Goal: Task Accomplishment & Management: Manage account settings

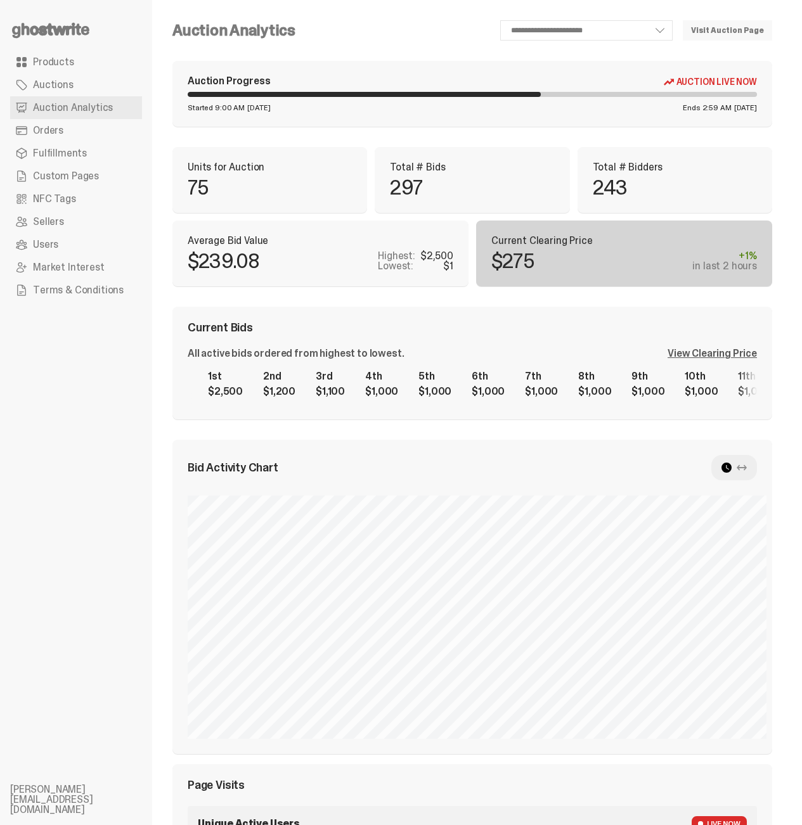
click at [84, 594] on ul "Products Auctions Auction Analytics Orders Fulfillments Custom Pages NFC Tags S…" at bounding box center [76, 412] width 152 height 825
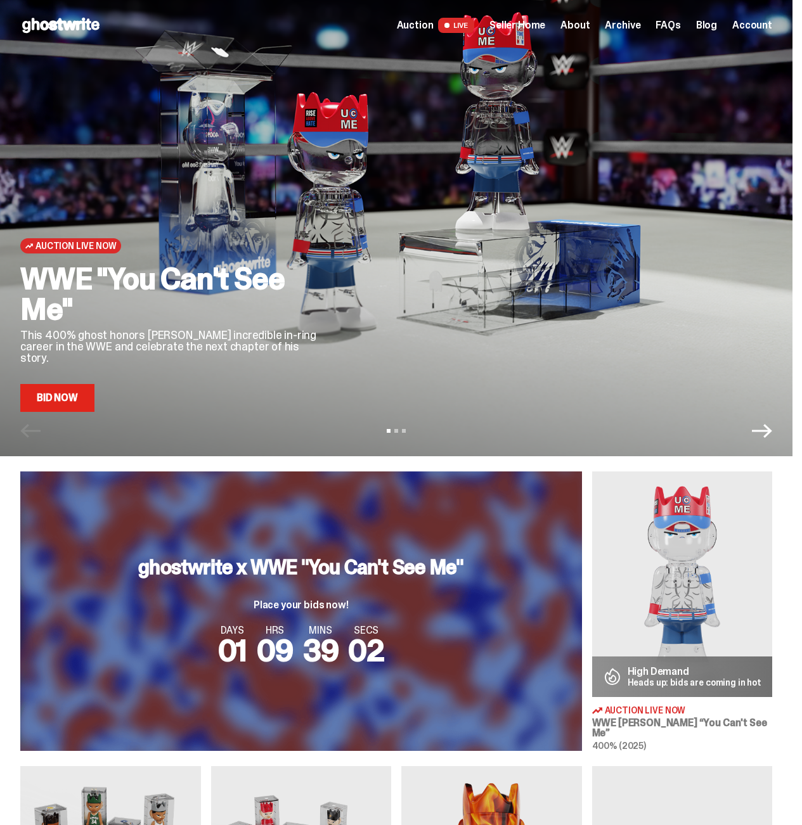
click at [72, 403] on link "Bid Now" at bounding box center [57, 398] width 74 height 28
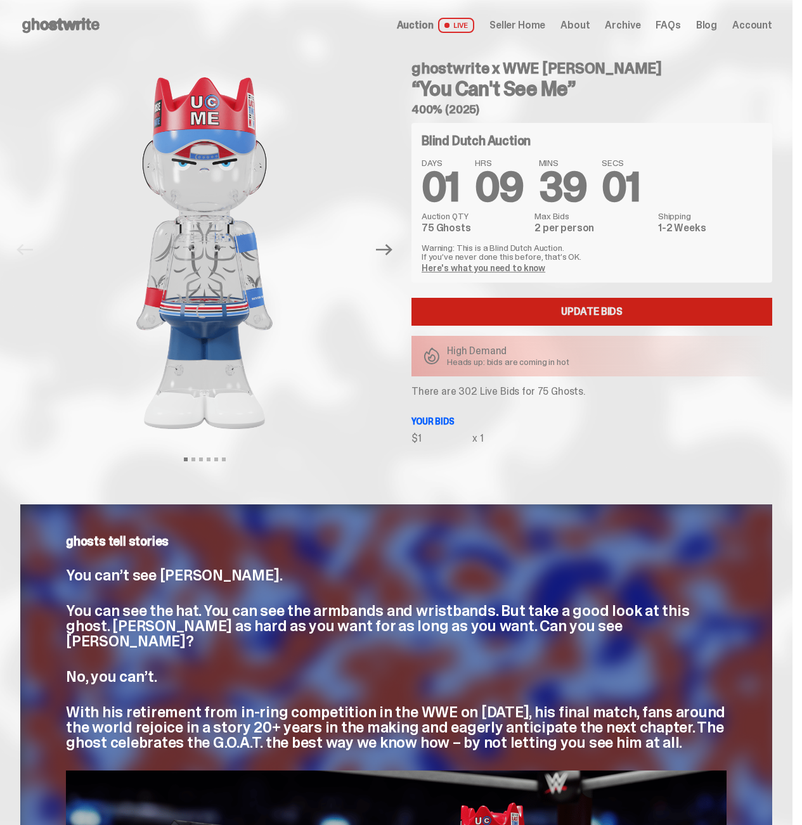
click at [543, 307] on link "Update Bids" at bounding box center [591, 312] width 361 height 28
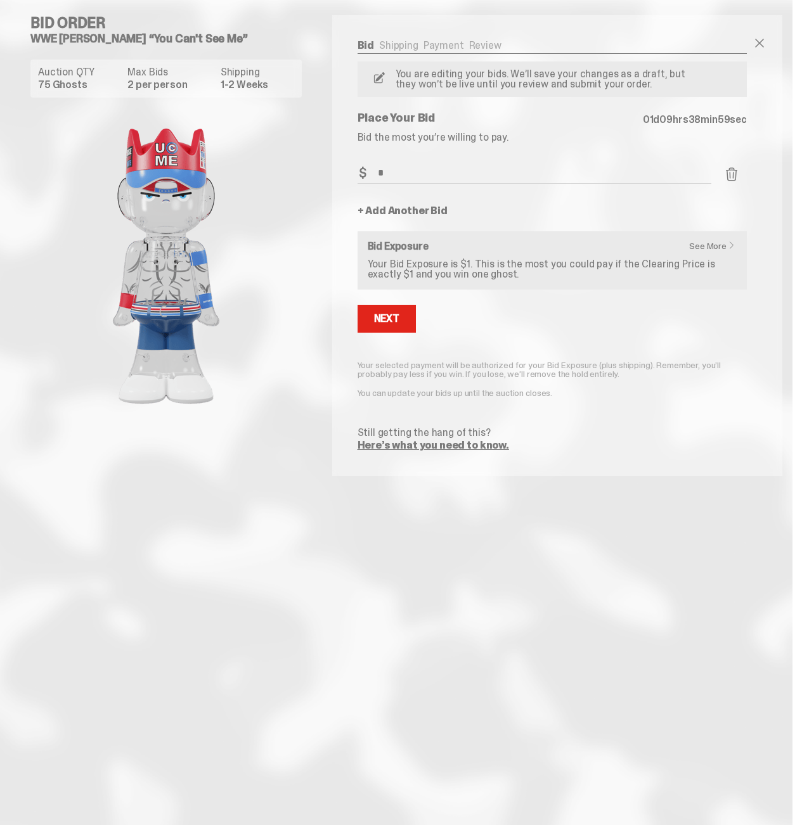
click at [428, 216] on link "+ Add Another Bid" at bounding box center [402, 211] width 90 height 10
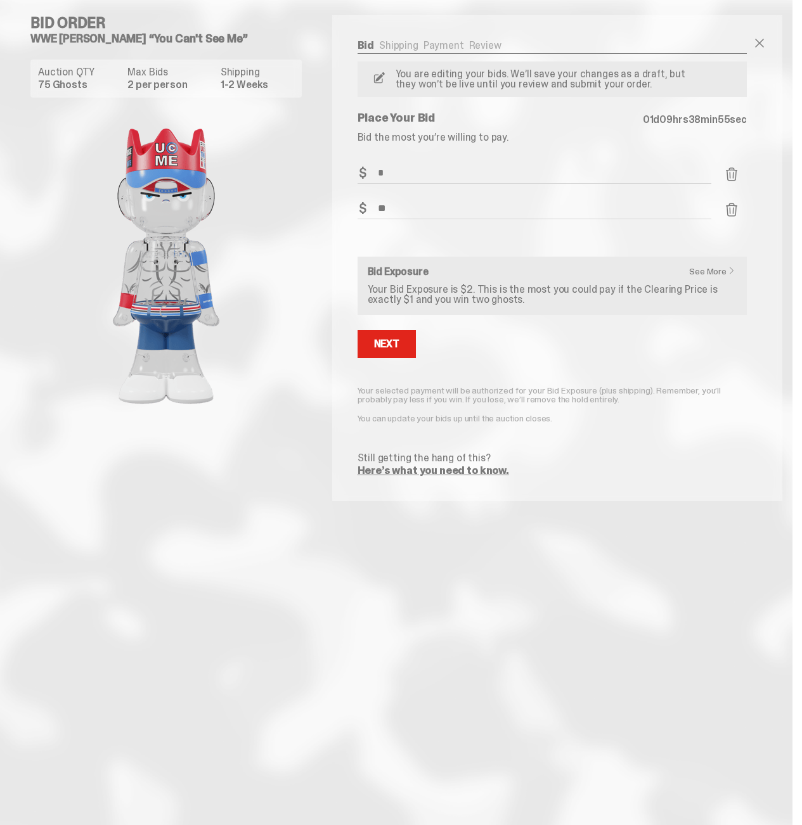
type input "**"
click at [319, 331] on div "Bid Order WWE John Cena “You Can't See Me” Auction QTY 75 Ghosts Max Bids 2 per…" at bounding box center [171, 250] width 322 height 501
click at [407, 343] on button "Next" at bounding box center [386, 344] width 58 height 28
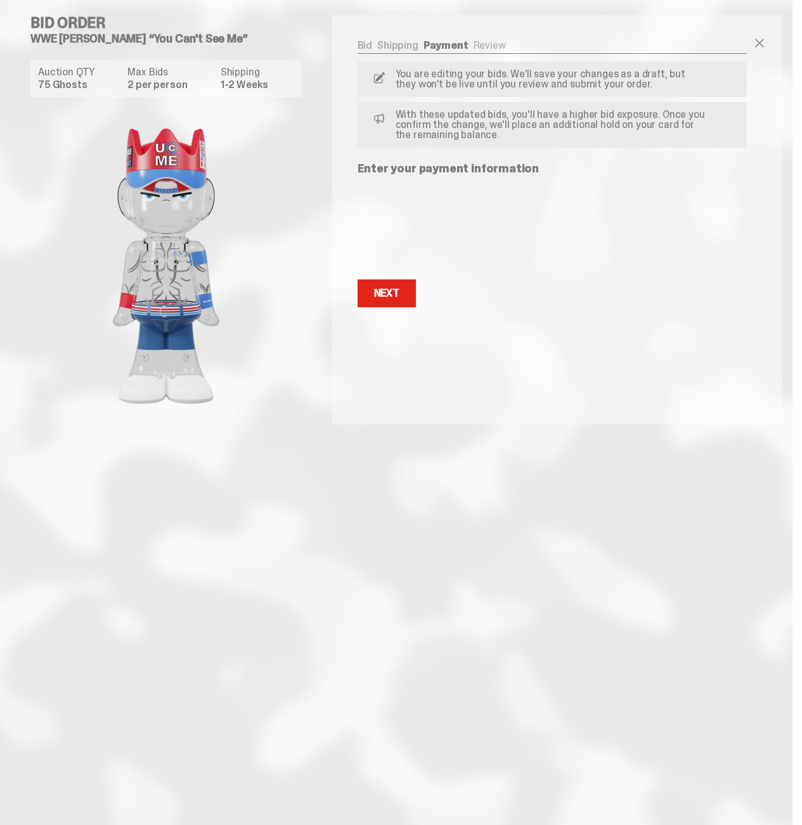
click at [406, 44] on link "Shipping" at bounding box center [397, 45] width 41 height 13
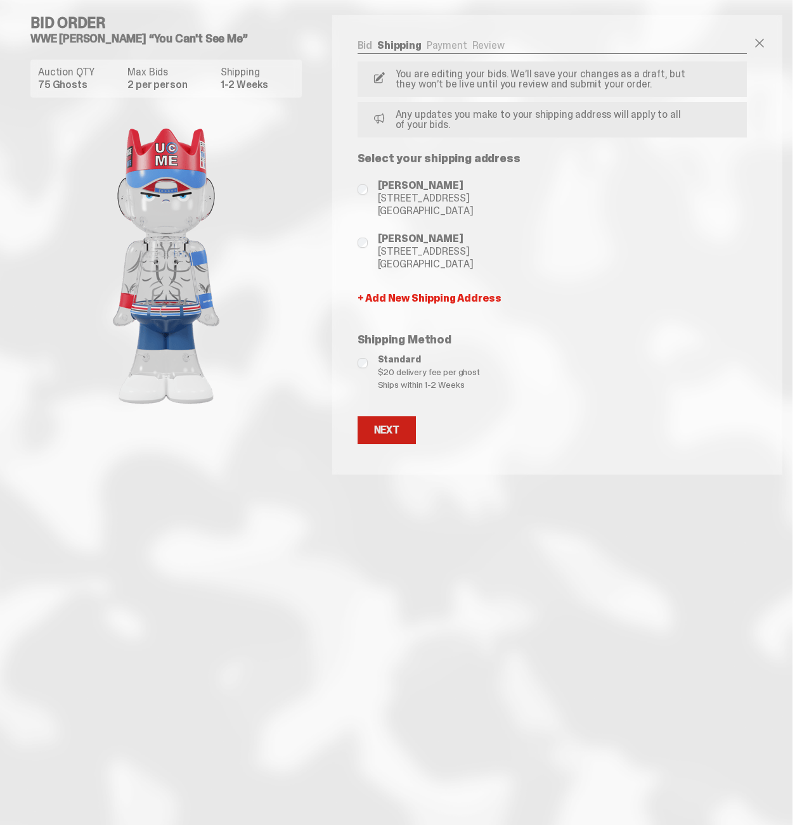
click at [409, 428] on button "Next" at bounding box center [386, 430] width 58 height 28
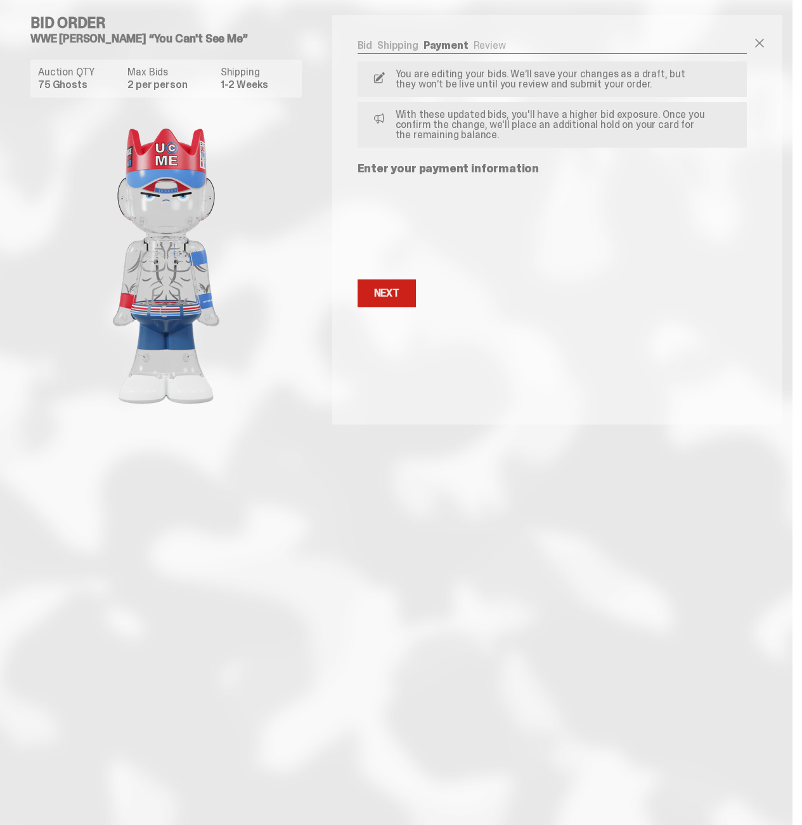
click at [390, 300] on button "Next Next" at bounding box center [386, 293] width 58 height 28
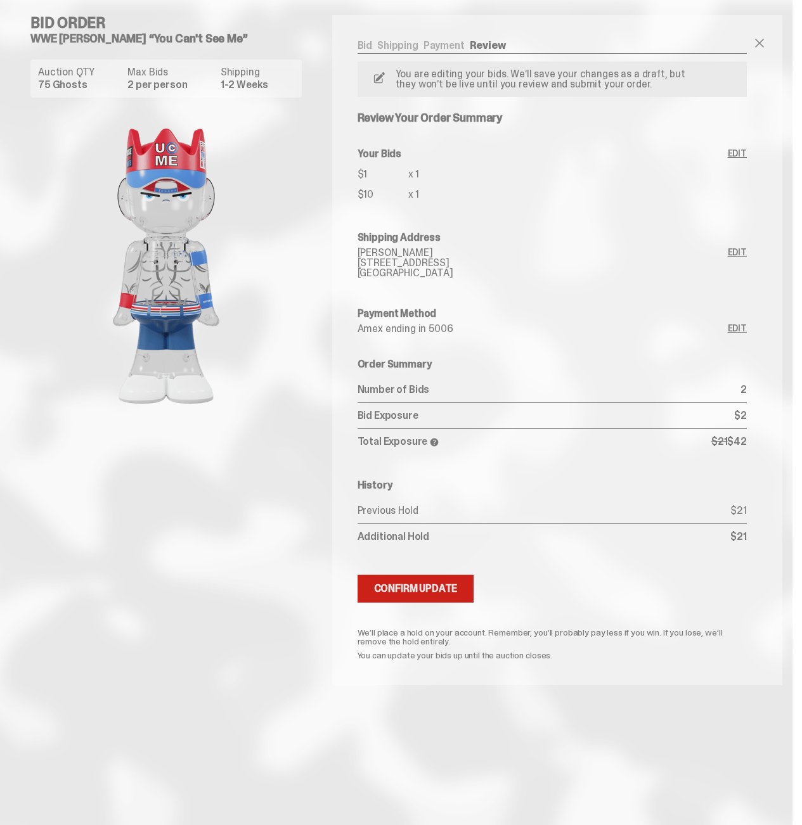
click at [394, 581] on button "Submitting Bids Confirm Update" at bounding box center [415, 589] width 117 height 28
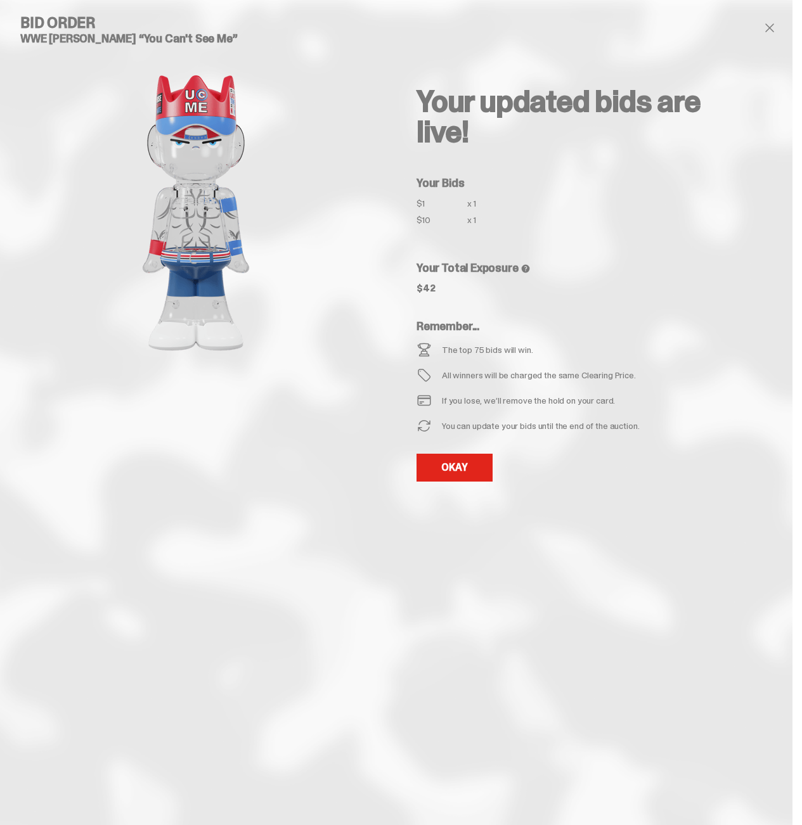
click at [448, 485] on div "Your updated bids are live! Your Bids $1 x 1 $10 x 1 Your Total Exposure $42 Re…" at bounding box center [584, 261] width 376 height 492
click at [452, 473] on link "OKAY" at bounding box center [454, 468] width 76 height 28
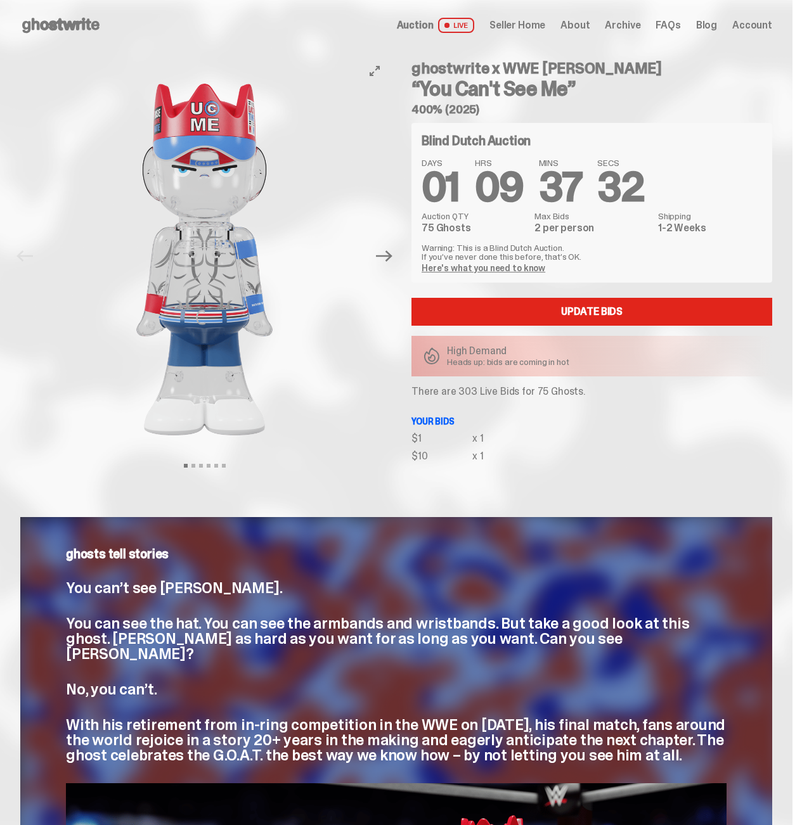
click at [107, 238] on img at bounding box center [204, 259] width 324 height 405
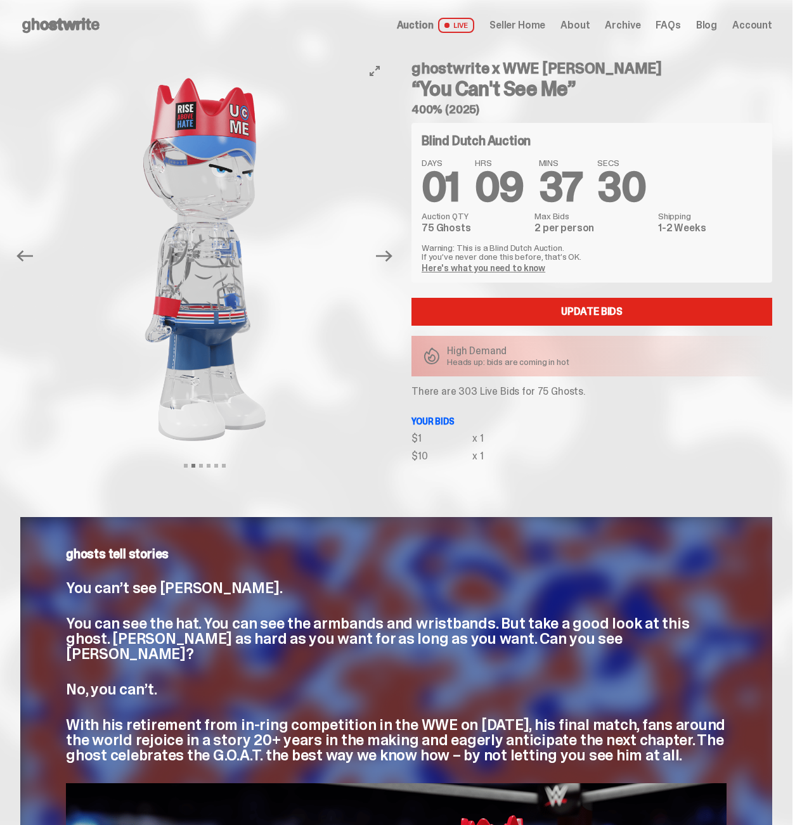
click at [76, 246] on img at bounding box center [204, 259] width 324 height 405
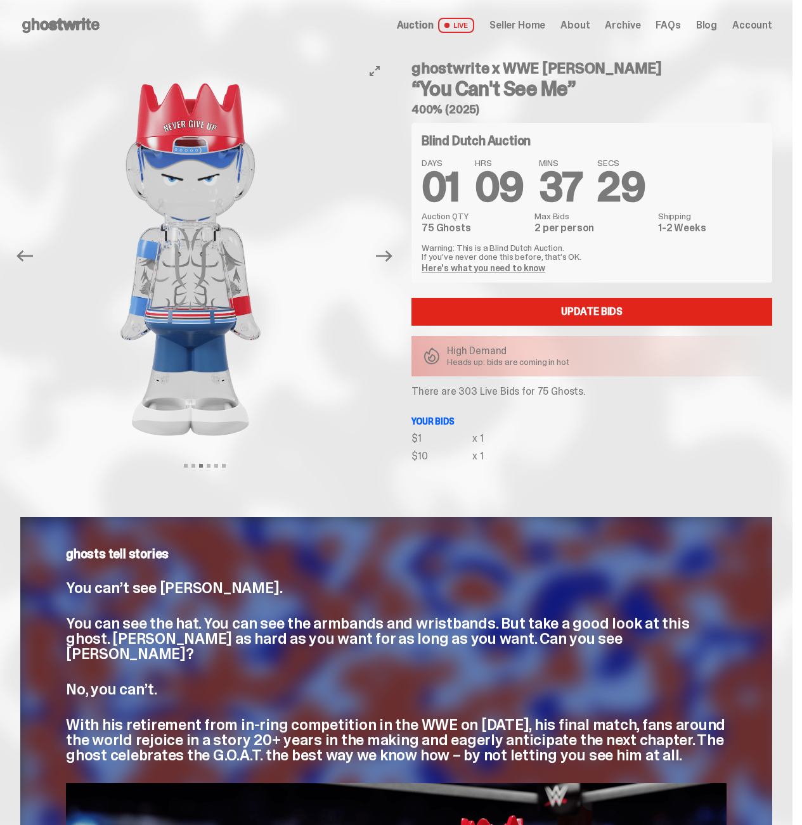
click at [120, 253] on img at bounding box center [191, 259] width 324 height 405
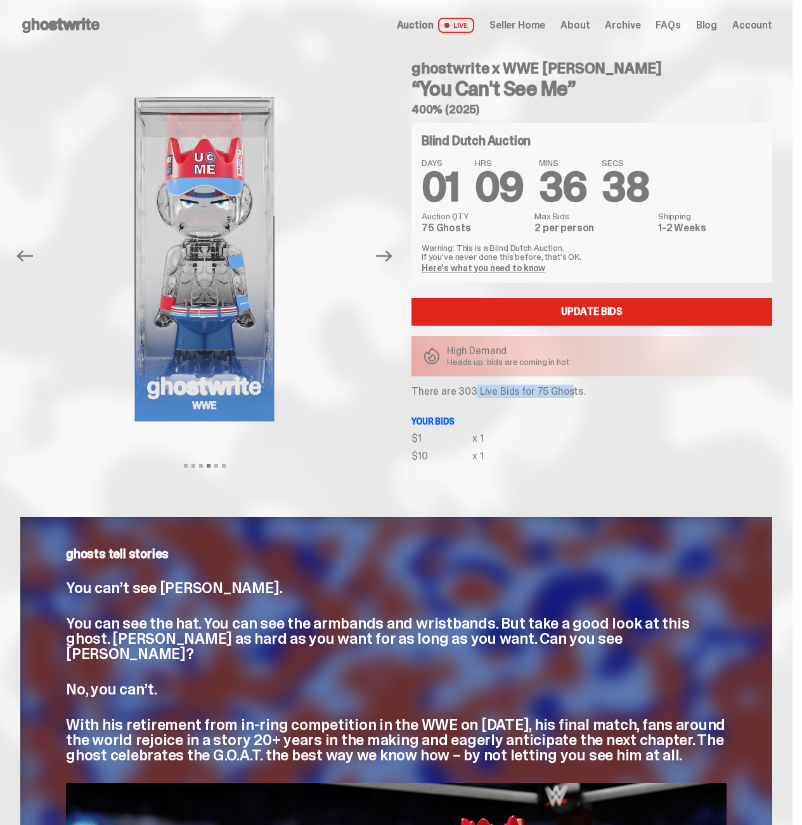
drag, startPoint x: 462, startPoint y: 390, endPoint x: 553, endPoint y: 394, distance: 91.3
click at [553, 394] on p "There are 303 Live Bids for 75 Ghosts." at bounding box center [591, 392] width 361 height 10
click at [567, 387] on p "There are 303 Live Bids for 75 Ghosts." at bounding box center [591, 392] width 361 height 10
drag, startPoint x: 585, startPoint y: 392, endPoint x: 460, endPoint y: 385, distance: 125.7
click at [460, 387] on p "There are 303 Live Bids for 75 Ghosts." at bounding box center [591, 392] width 361 height 10
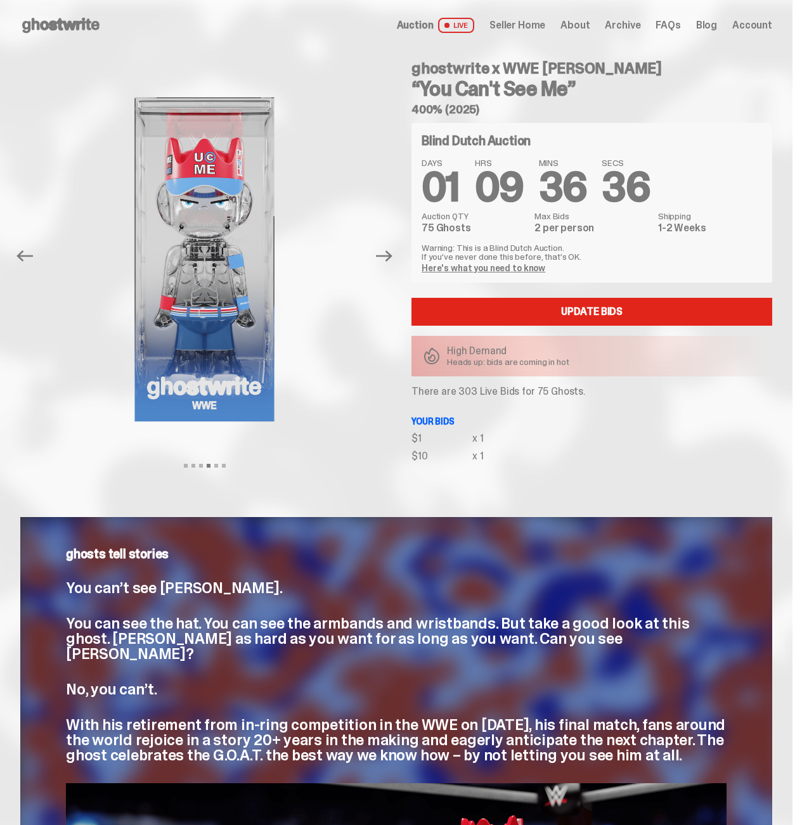
click at [460, 387] on p "There are 303 Live Bids for 75 Ghosts." at bounding box center [591, 392] width 361 height 10
click at [442, 387] on p "There are 303 Live Bids for 75 Ghosts." at bounding box center [591, 392] width 361 height 10
click at [444, 387] on p "There are 303 Live Bids for 75 Ghosts." at bounding box center [591, 392] width 361 height 10
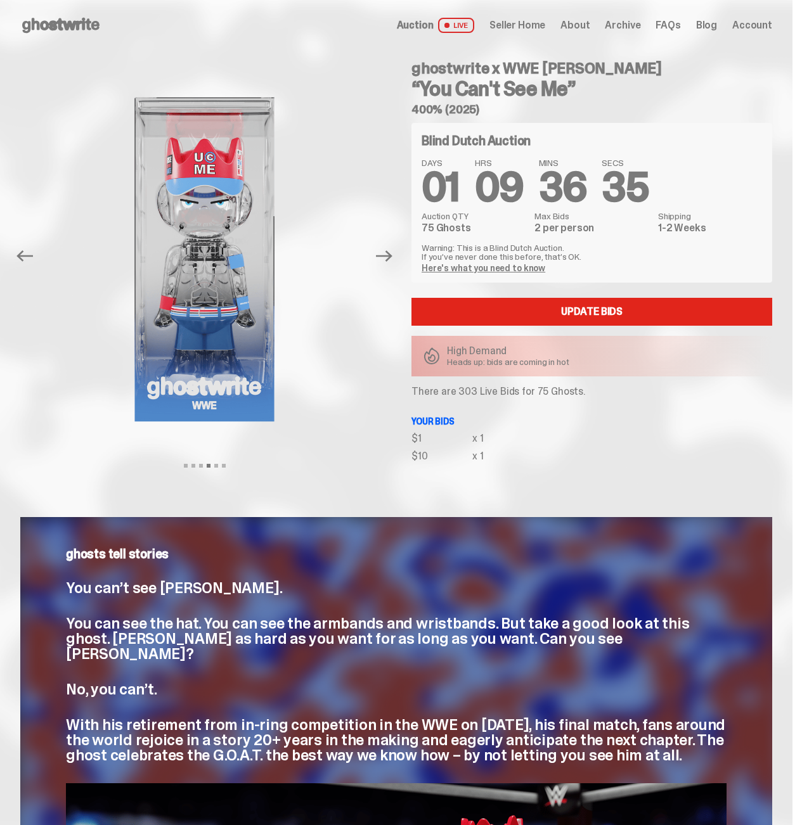
click at [564, 399] on div "Blind Dutch Auction DAYS 01 HRS 09 MINS 36 SECS 35 Auction QTY 75 Ghosts Max Bi…" at bounding box center [591, 292] width 361 height 338
click at [529, 27] on span "Seller Home" at bounding box center [517, 25] width 56 height 10
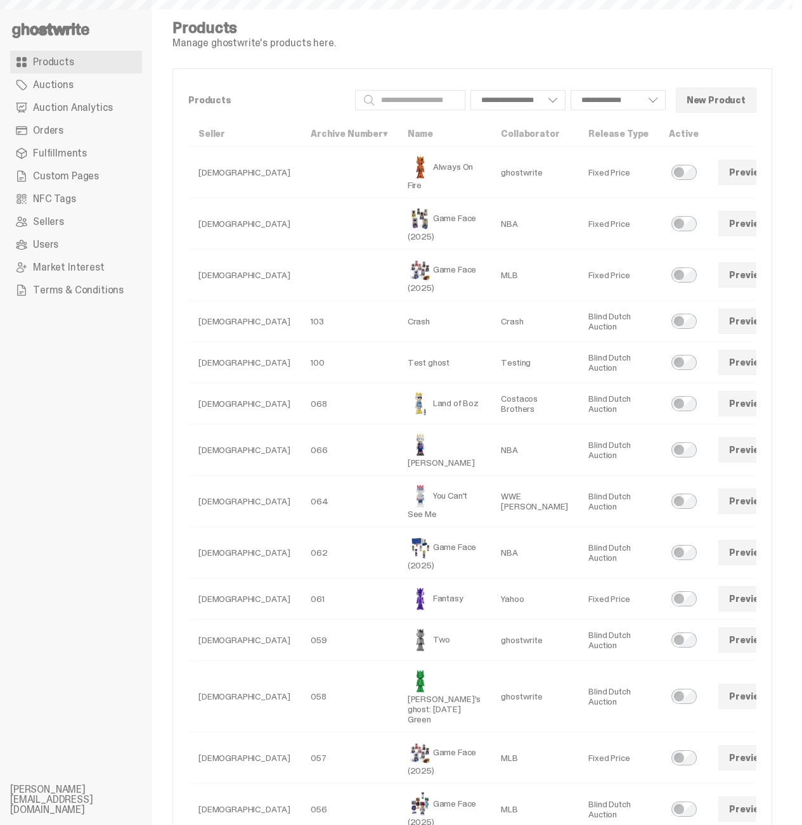
select select
click at [69, 115] on link "Auction Analytics" at bounding box center [76, 107] width 132 height 23
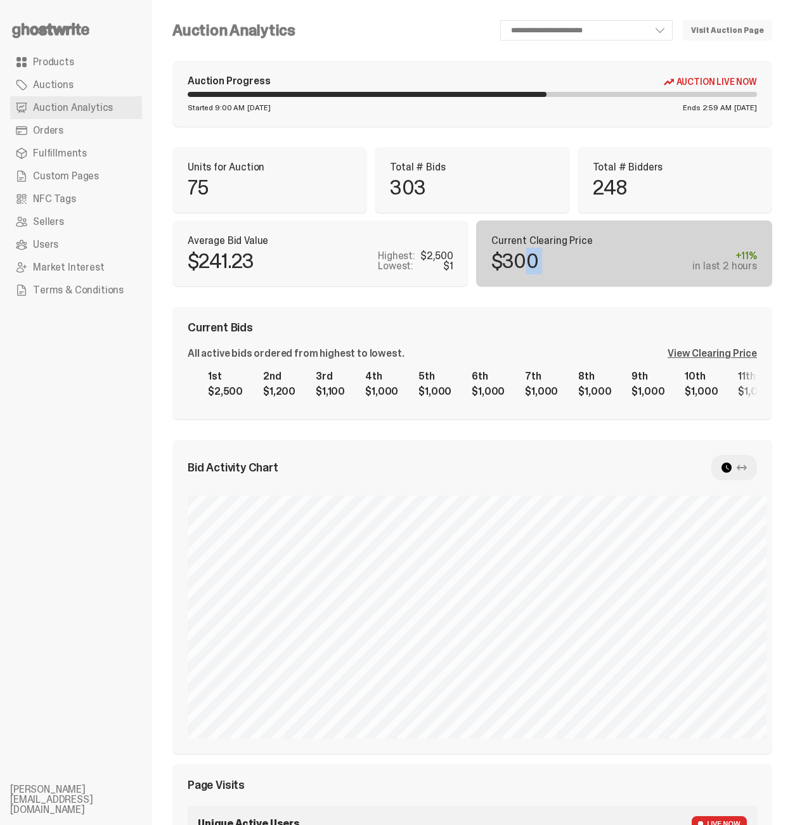
drag, startPoint x: 682, startPoint y: 191, endPoint x: 724, endPoint y: 193, distance: 41.9
click at [724, 251] on div "$300 +11% in last 2 hours" at bounding box center [624, 261] width 266 height 20
drag, startPoint x: 423, startPoint y: 196, endPoint x: 401, endPoint y: 167, distance: 36.1
click at [592, 167] on div "Total # Bidders 248" at bounding box center [674, 179] width 164 height 35
click at [390, 194] on p "303" at bounding box center [407, 187] width 35 height 20
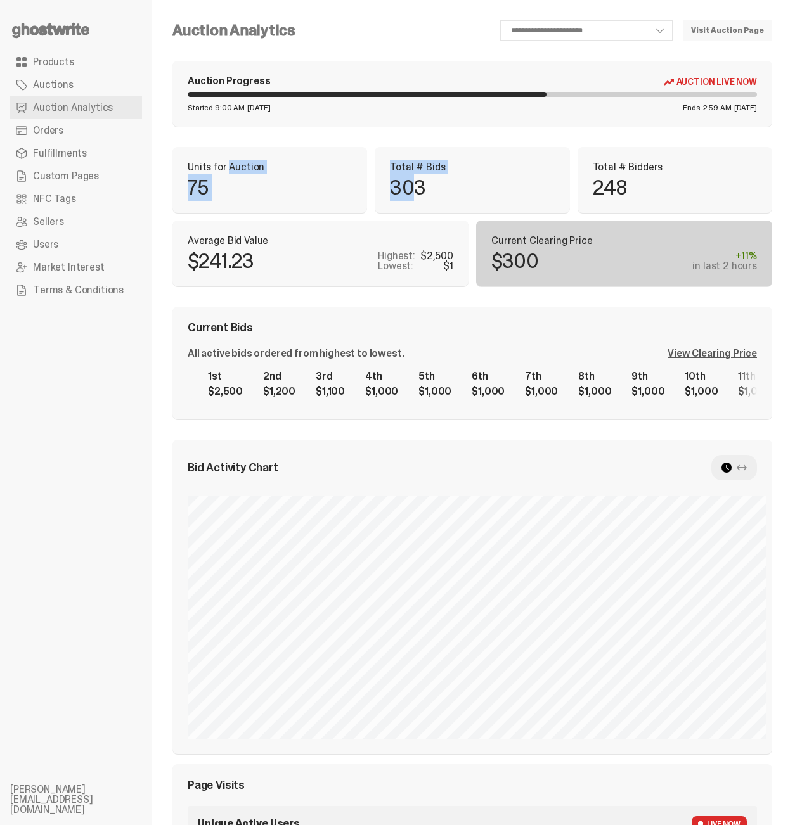
drag, startPoint x: 319, startPoint y: 199, endPoint x: 257, endPoint y: 171, distance: 68.1
click at [257, 171] on div "Units for Auction 75 Total # Bids 303 Total # Bidders 248" at bounding box center [471, 180] width 599 height 66
click at [577, 188] on div "Total # Bidders 248" at bounding box center [674, 180] width 195 height 66
drag, startPoint x: 388, startPoint y: 195, endPoint x: 436, endPoint y: 205, distance: 48.5
click at [577, 205] on div "Total # Bidders 248" at bounding box center [674, 180] width 195 height 66
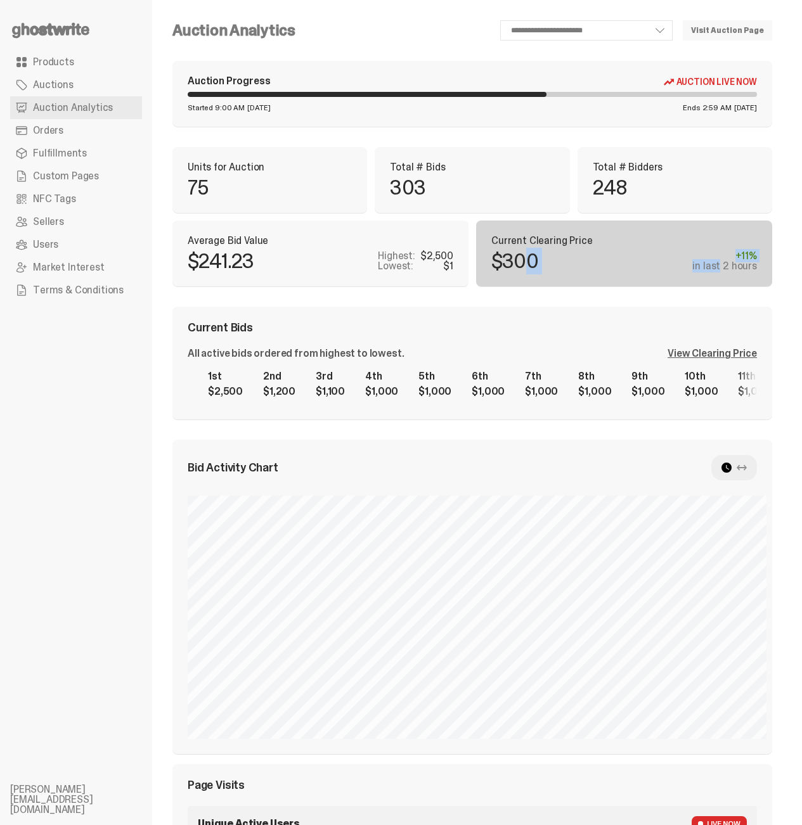
drag, startPoint x: 684, startPoint y: 203, endPoint x: 739, endPoint y: 203, distance: 54.5
click at [731, 251] on div "$300 +11% in last 2 hours" at bounding box center [624, 261] width 266 height 20
click at [748, 261] on div "in last 2 hours" at bounding box center [724, 266] width 65 height 10
click at [750, 251] on div "+11%" at bounding box center [724, 256] width 65 height 10
click at [751, 251] on div "+11%" at bounding box center [724, 256] width 65 height 10
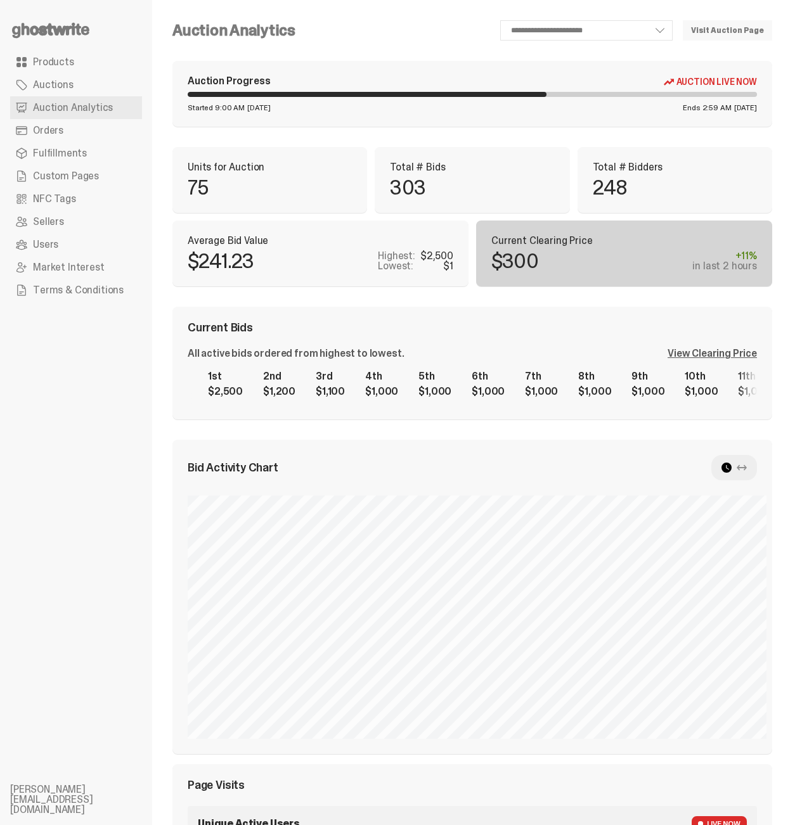
click at [751, 251] on div "+11%" at bounding box center [724, 256] width 65 height 10
click at [713, 261] on div "in last 2 hours" at bounding box center [724, 266] width 65 height 10
click at [707, 349] on div "View Clearing Price" at bounding box center [711, 354] width 89 height 10
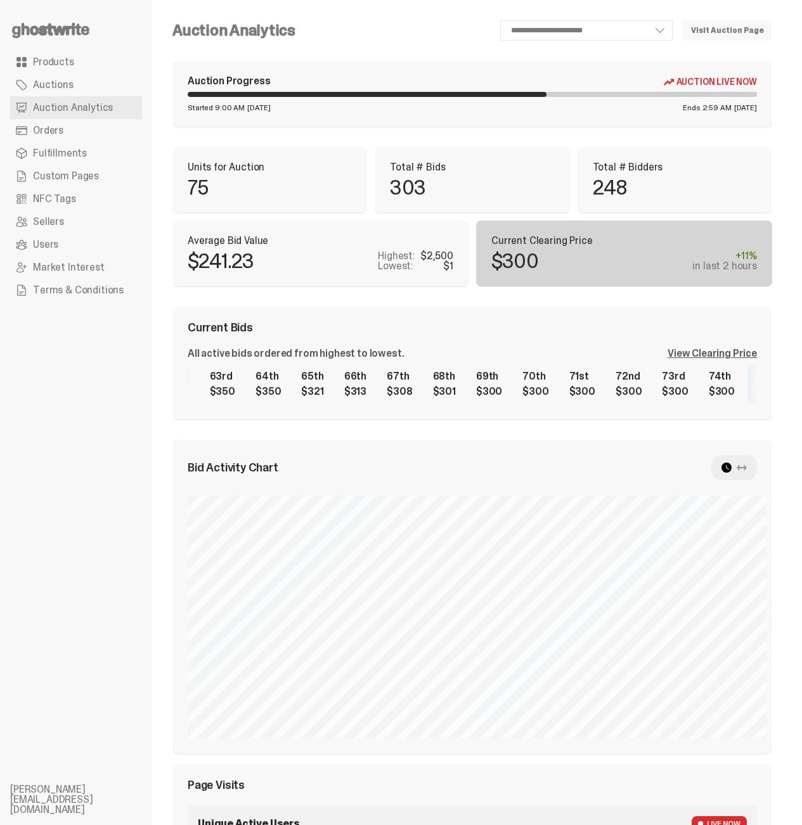
scroll to position [0, 2914]
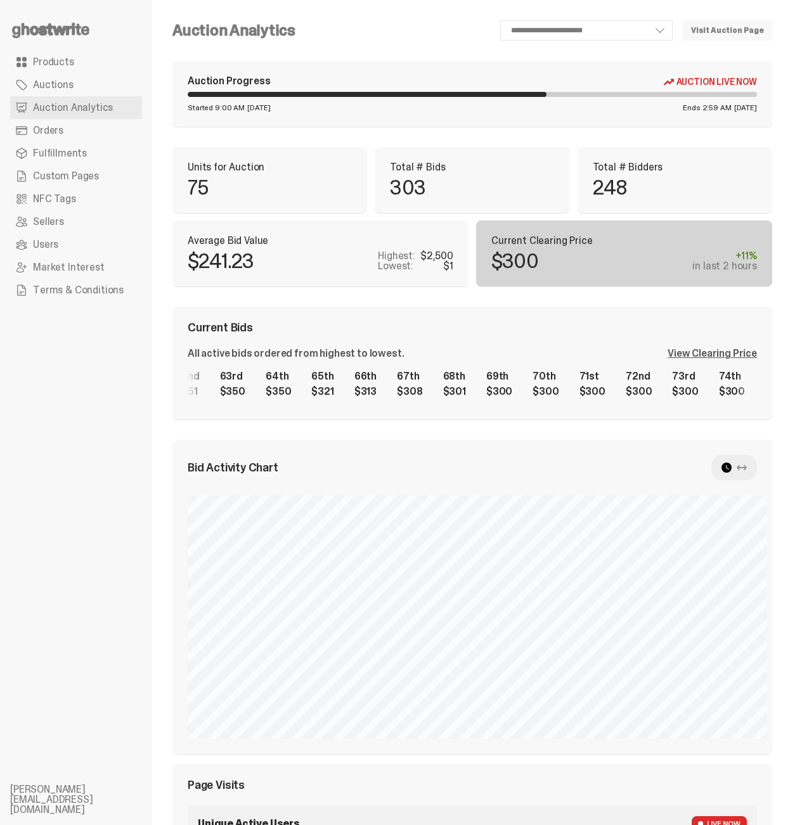
click at [490, 364] on div "1st $2,500 2nd $1,200 3rd $1,100 4th $1,000 5th $1,000 6th $1,000 7th $1,000 8t…" at bounding box center [472, 384] width 569 height 41
click at [757, 364] on div "1st $2,500 2nd $1,200 3rd $1,100 4th $1,000 5th $1,000 6th $1,000 7th $1,000 8t…" at bounding box center [472, 384] width 569 height 41
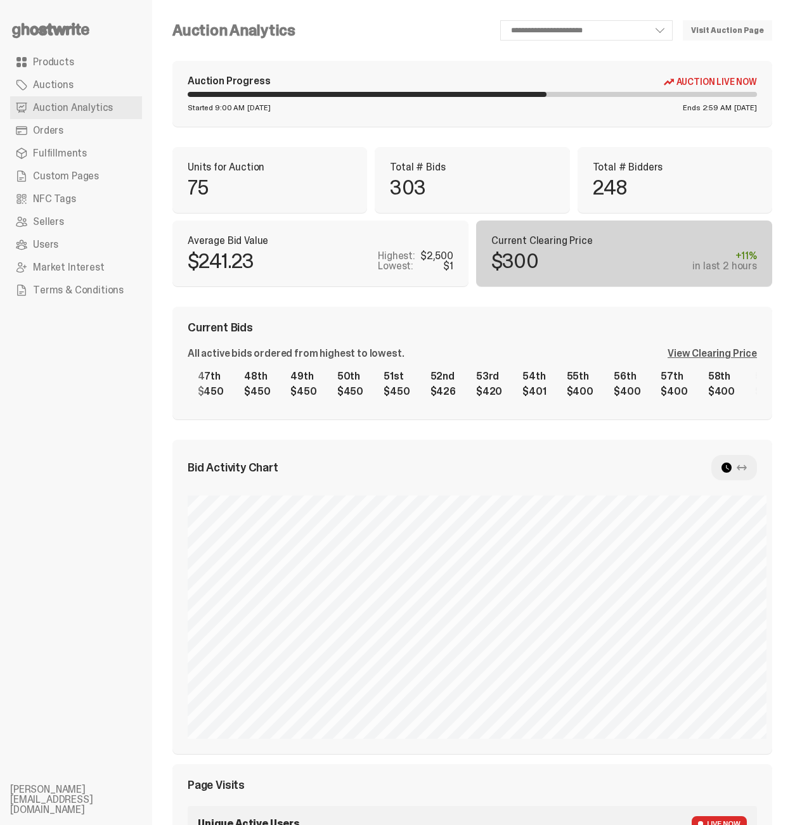
click at [658, 364] on div "1st $2,500 2nd $1,200 3rd $1,100 4th $1,000 5th $1,000 6th $1,000 7th $1,000 8t…" at bounding box center [472, 384] width 569 height 41
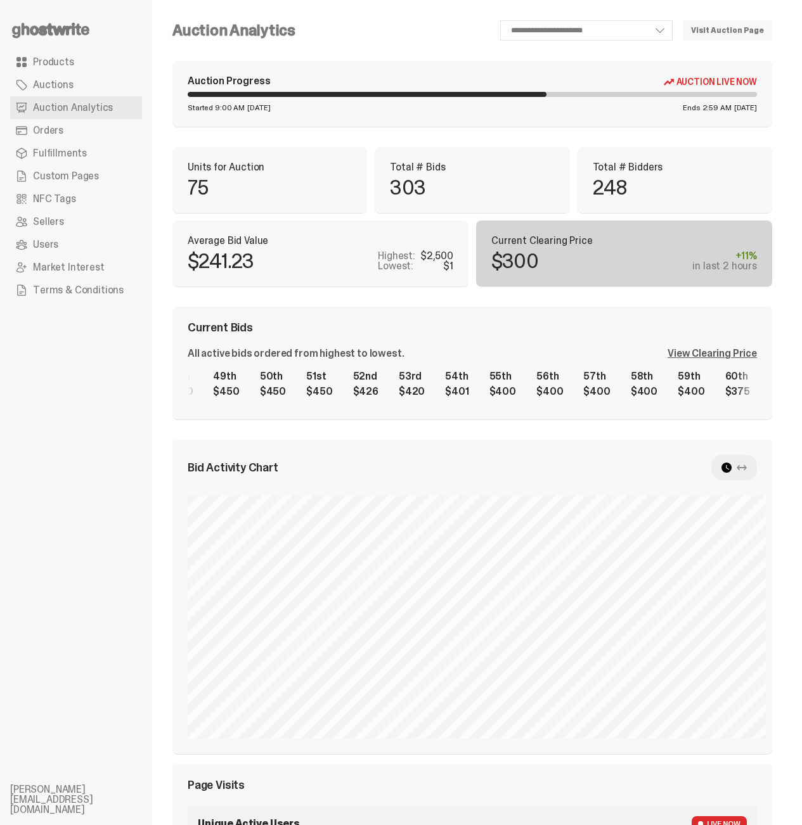
click at [279, 364] on div "1st $2,500 2nd $1,200 3rd $1,100 4th $1,000 5th $1,000 6th $1,000 7th $1,000 8t…" at bounding box center [472, 384] width 569 height 41
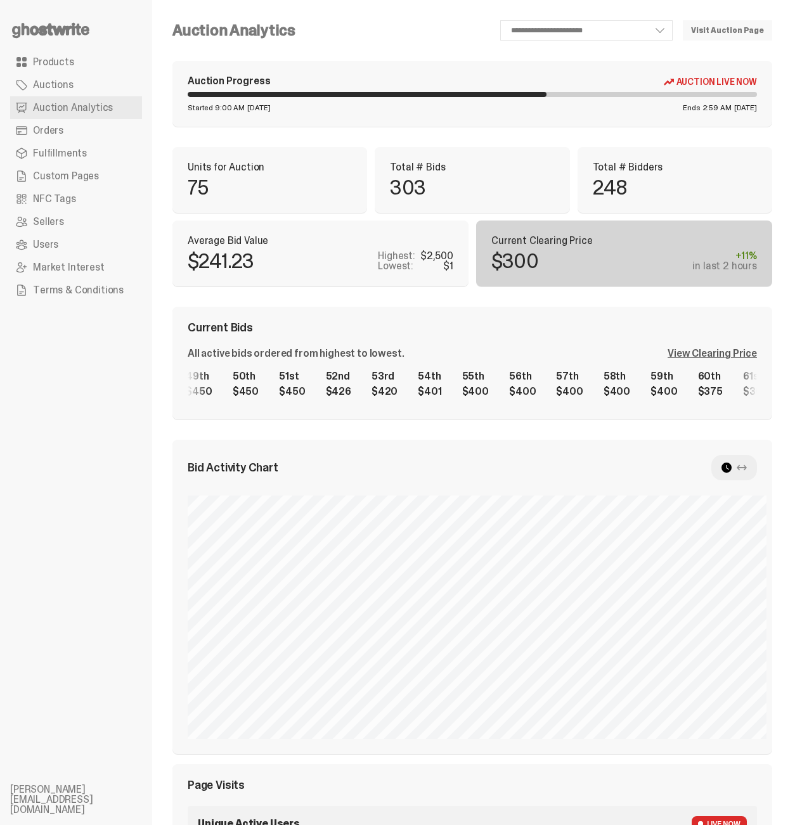
click at [731, 349] on div "View Clearing Price" at bounding box center [711, 354] width 89 height 10
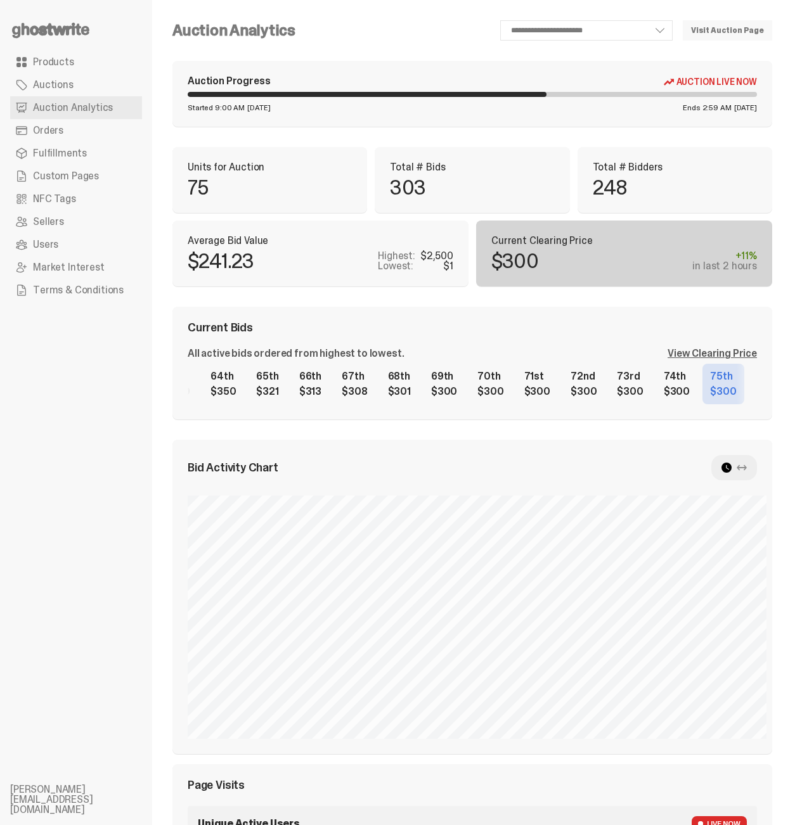
scroll to position [0, 2962]
click at [378, 364] on div "1st $2,500 2nd $1,200 3rd $1,100 4th $1,000 5th $1,000 6th $1,000 7th $1,000 8t…" at bounding box center [472, 384] width 569 height 41
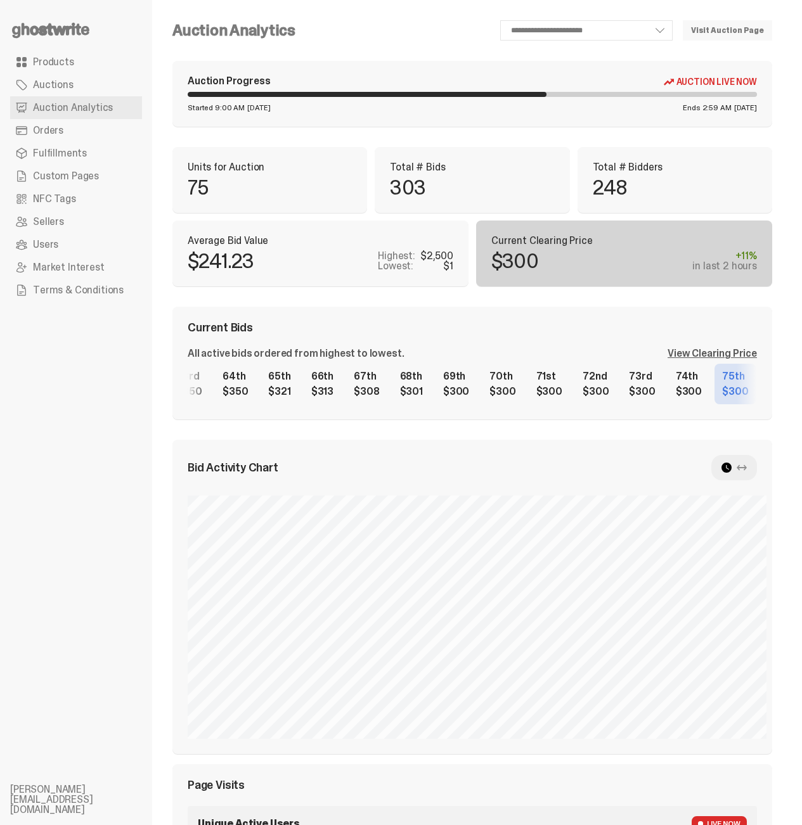
click at [326, 364] on div "1st $2,500 2nd $1,200 3rd $1,100 4th $1,000 5th $1,000 6th $1,000 7th $1,000 8t…" at bounding box center [472, 384] width 569 height 41
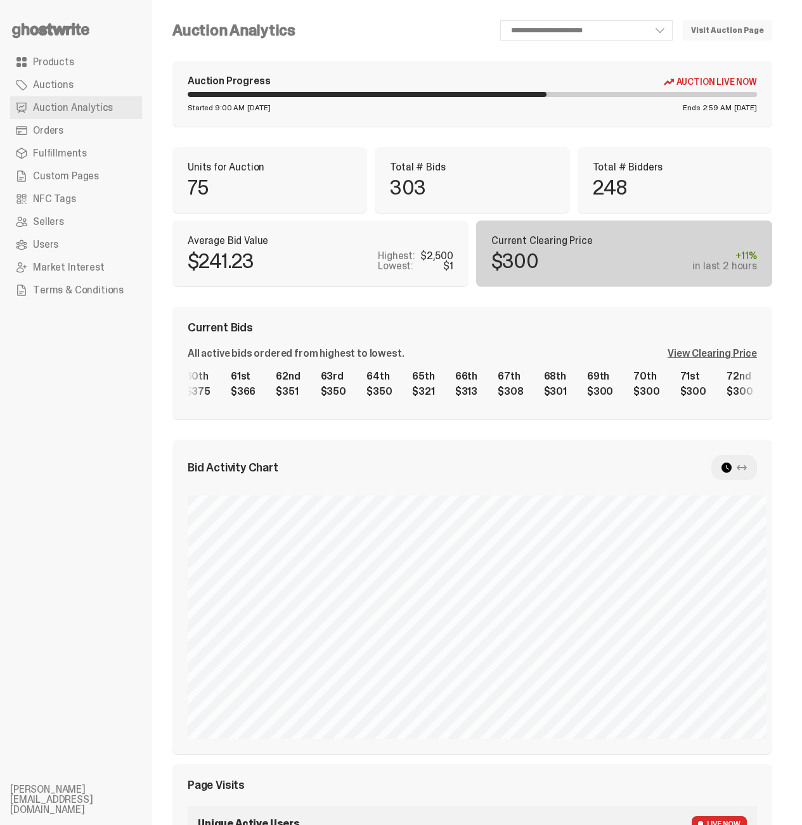
scroll to position [0, 2704]
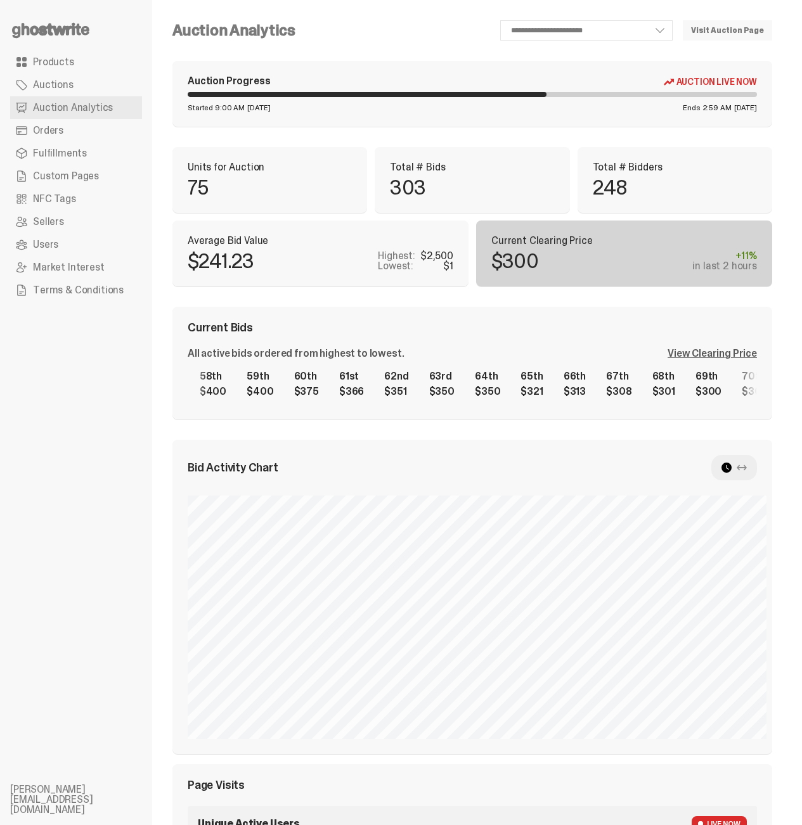
click at [579, 364] on div "1st $2,500 2nd $1,200 3rd $1,100 4th $1,000 5th $1,000 6th $1,000 7th $1,000 8t…" at bounding box center [472, 384] width 569 height 41
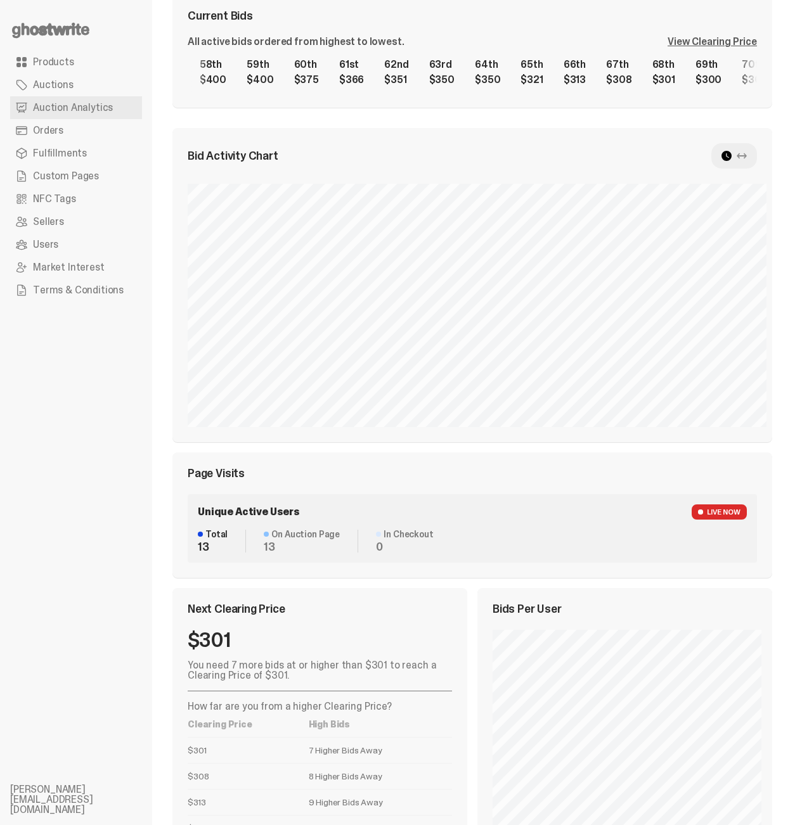
scroll to position [332, 0]
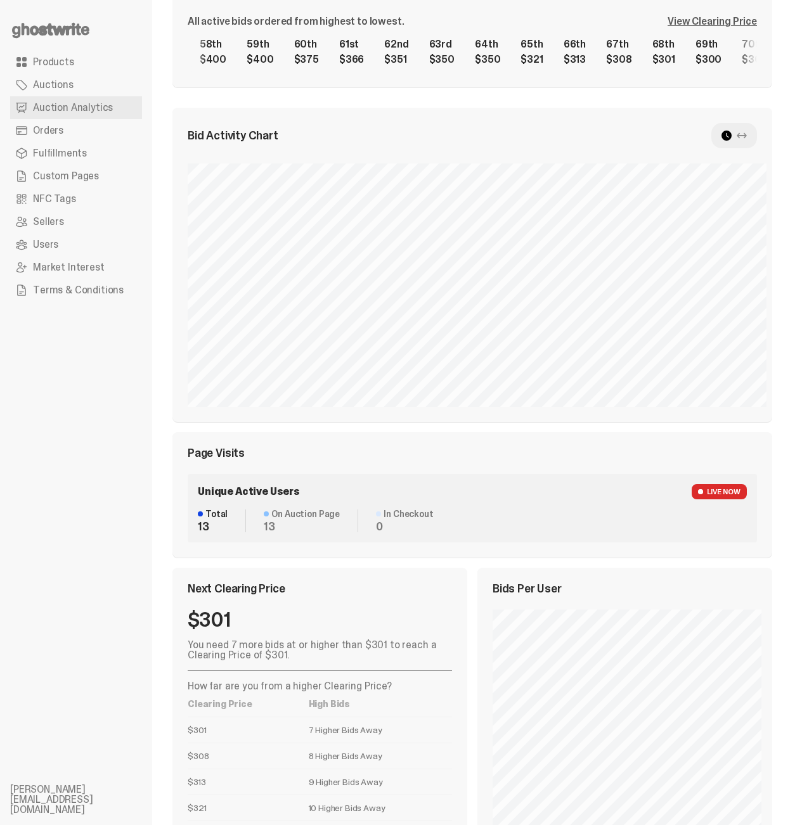
click at [4, 457] on ul "Products Auctions Auction Analytics Orders Fulfillments Custom Pages NFC Tags S…" at bounding box center [76, 412] width 152 height 825
drag, startPoint x: 215, startPoint y: 534, endPoint x: 446, endPoint y: 784, distance: 340.8
click at [451, 785] on div "Next Clearing Price $301 You need 7 more bids at or higher than $301 to reach a…" at bounding box center [319, 715] width 295 height 294
click at [434, 821] on td "11 Higher Bids Away" at bounding box center [380, 834] width 143 height 26
drag, startPoint x: 258, startPoint y: 534, endPoint x: 433, endPoint y: 766, distance: 291.4
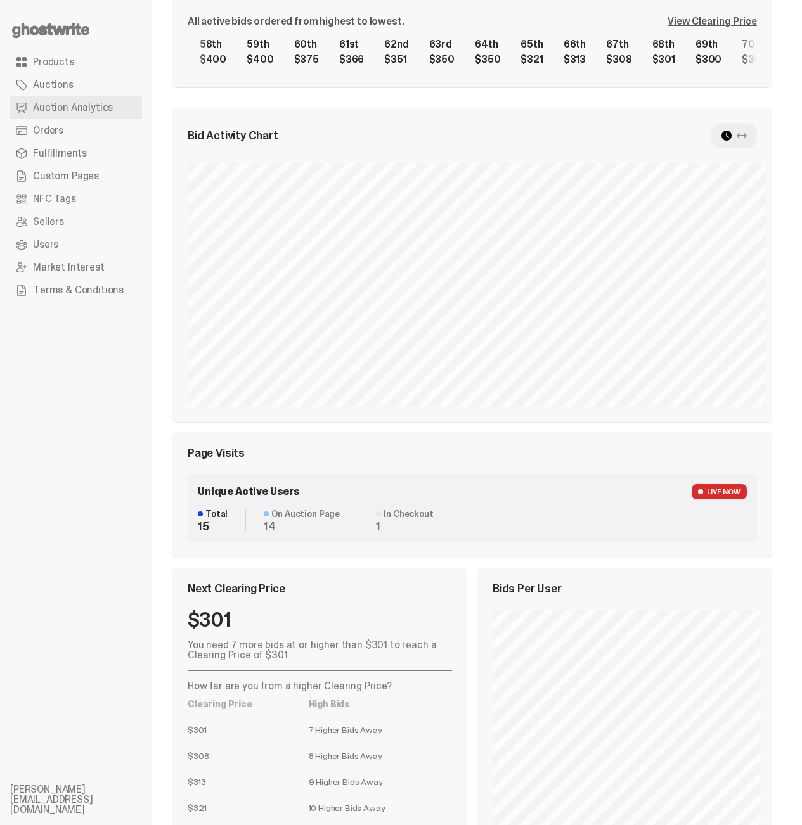
click at [437, 769] on div "Next Clearing Price $301 You need 7 more bids at or higher than $301 to reach a…" at bounding box center [319, 715] width 295 height 294
click at [433, 821] on td "11 Higher Bids Away" at bounding box center [380, 834] width 143 height 26
drag, startPoint x: 361, startPoint y: 727, endPoint x: 194, endPoint y: 584, distance: 219.8
click at [194, 640] on div "You need 7 more bids at or higher than $301 to reach a Clearing Price of $301. …" at bounding box center [320, 743] width 264 height 207
click at [211, 610] on div "$301" at bounding box center [320, 620] width 264 height 20
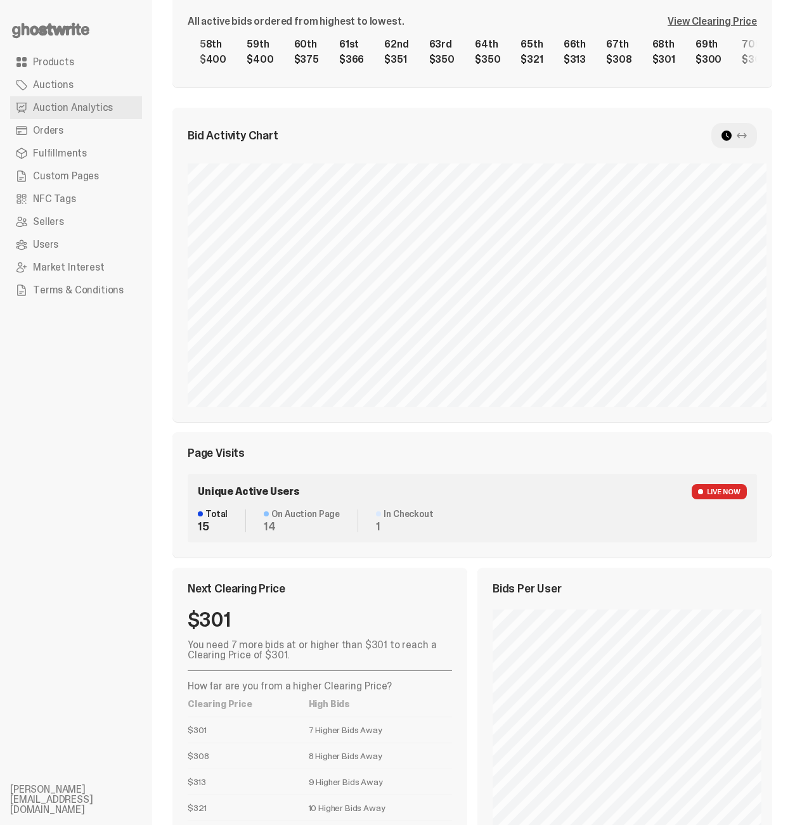
drag, startPoint x: 186, startPoint y: 525, endPoint x: 383, endPoint y: 797, distance: 336.6
click at [383, 797] on div "Next Clearing Price $301 You need 7 more bids at or higher than $301 to reach a…" at bounding box center [319, 715] width 295 height 294
click at [376, 795] on td "10 Higher Bids Away" at bounding box center [380, 808] width 143 height 26
drag, startPoint x: 266, startPoint y: 662, endPoint x: 380, endPoint y: 666, distance: 114.1
click at [380, 717] on tr "$301 7 Higher Bids Away" at bounding box center [320, 730] width 264 height 26
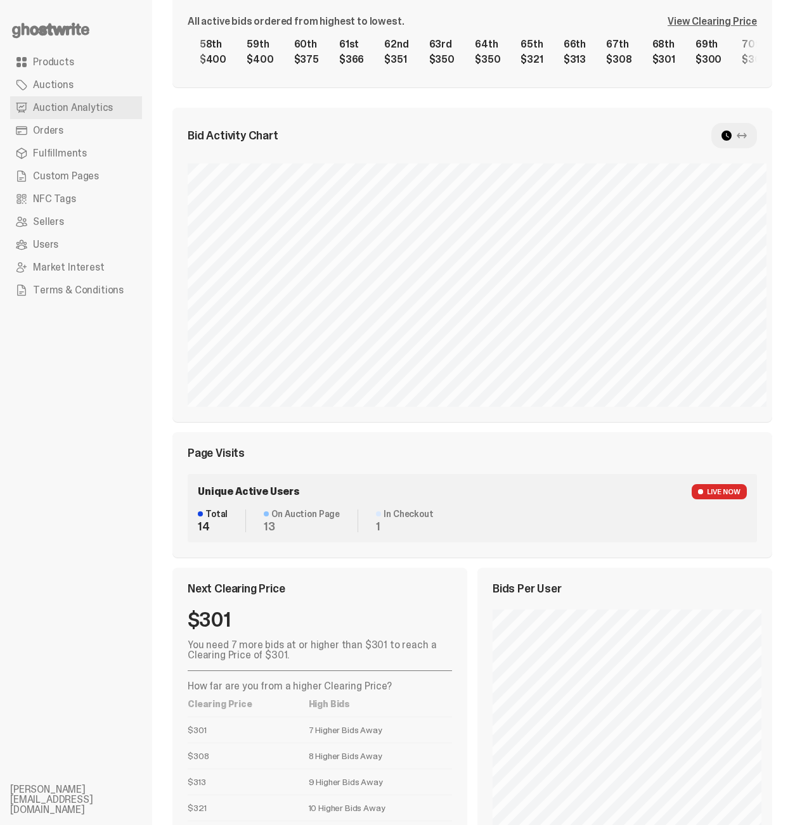
click at [380, 717] on td "7 Higher Bids Away" at bounding box center [380, 730] width 143 height 26
drag, startPoint x: 215, startPoint y: 664, endPoint x: 174, endPoint y: 663, distance: 41.2
click at [174, 663] on div "Next Clearing Price $301 You need 7 more bids at or higher than $301 to reach a…" at bounding box center [319, 715] width 295 height 294
click at [212, 610] on div "$301" at bounding box center [320, 620] width 264 height 20
drag, startPoint x: 200, startPoint y: 544, endPoint x: 276, endPoint y: 556, distance: 77.6
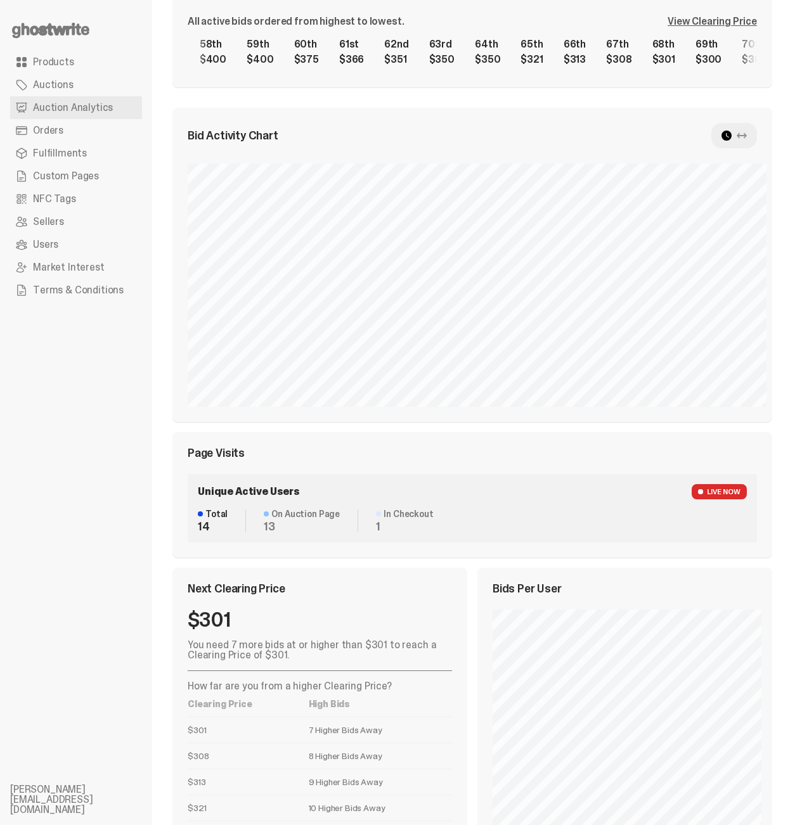
click at [276, 610] on div "$301" at bounding box center [320, 620] width 264 height 20
click at [291, 743] on td "$308" at bounding box center [248, 756] width 121 height 26
drag, startPoint x: 219, startPoint y: 694, endPoint x: 145, endPoint y: 690, distance: 73.6
click at [145, 690] on div "**********" at bounding box center [396, 278] width 792 height 1220
drag, startPoint x: 291, startPoint y: 694, endPoint x: 301, endPoint y: 695, distance: 9.6
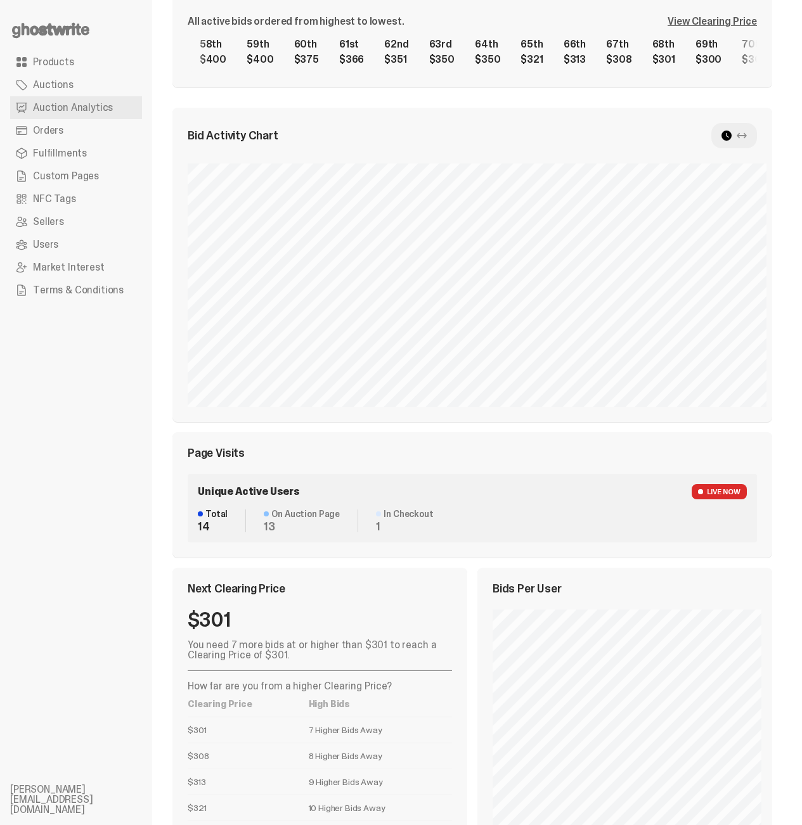
click at [292, 743] on td "$308" at bounding box center [248, 756] width 121 height 26
drag, startPoint x: 317, startPoint y: 696, endPoint x: 387, endPoint y: 698, distance: 69.1
click at [387, 743] on td "8 Higher Bids Away" at bounding box center [380, 756] width 143 height 26
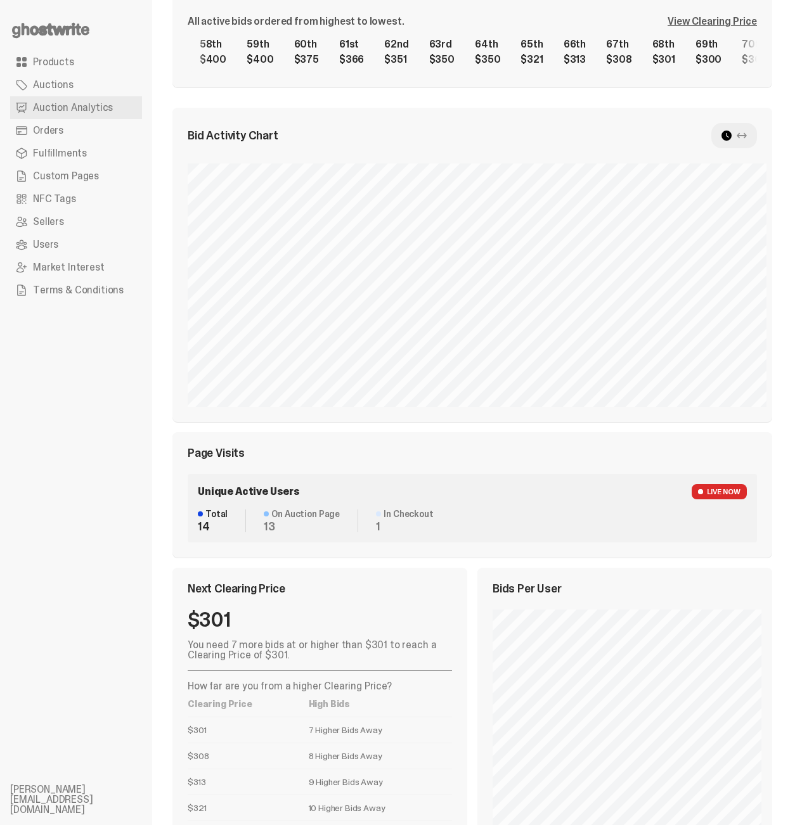
drag, startPoint x: 195, startPoint y: 766, endPoint x: 324, endPoint y: 774, distance: 129.5
click at [324, 821] on tr "$350 11 Higher Bids Away" at bounding box center [320, 834] width 264 height 26
click at [328, 821] on td "11 Higher Bids Away" at bounding box center [380, 834] width 143 height 26
click at [324, 821] on td "11 Higher Bids Away" at bounding box center [380, 834] width 143 height 26
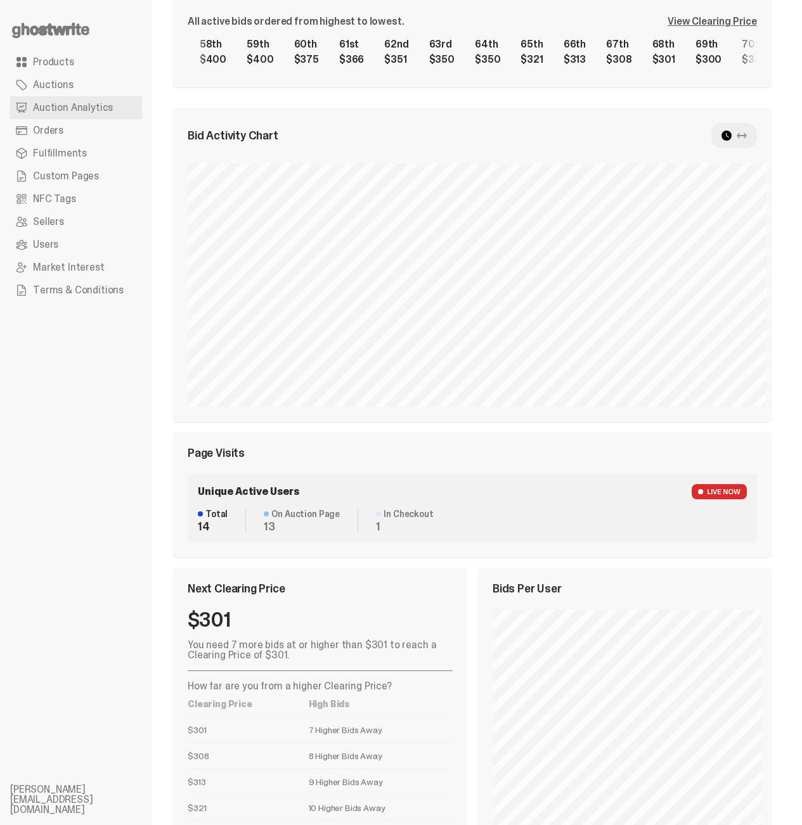
click at [324, 821] on td "11 Higher Bids Away" at bounding box center [380, 834] width 143 height 26
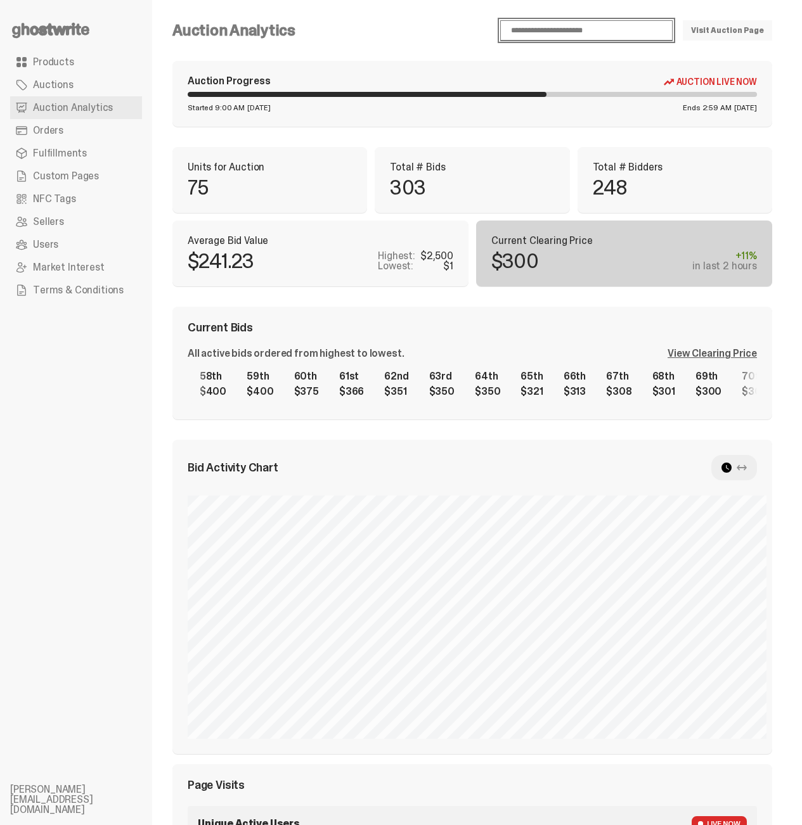
click option "**********" at bounding box center [0, 0] width 0 height 0
select select "**"
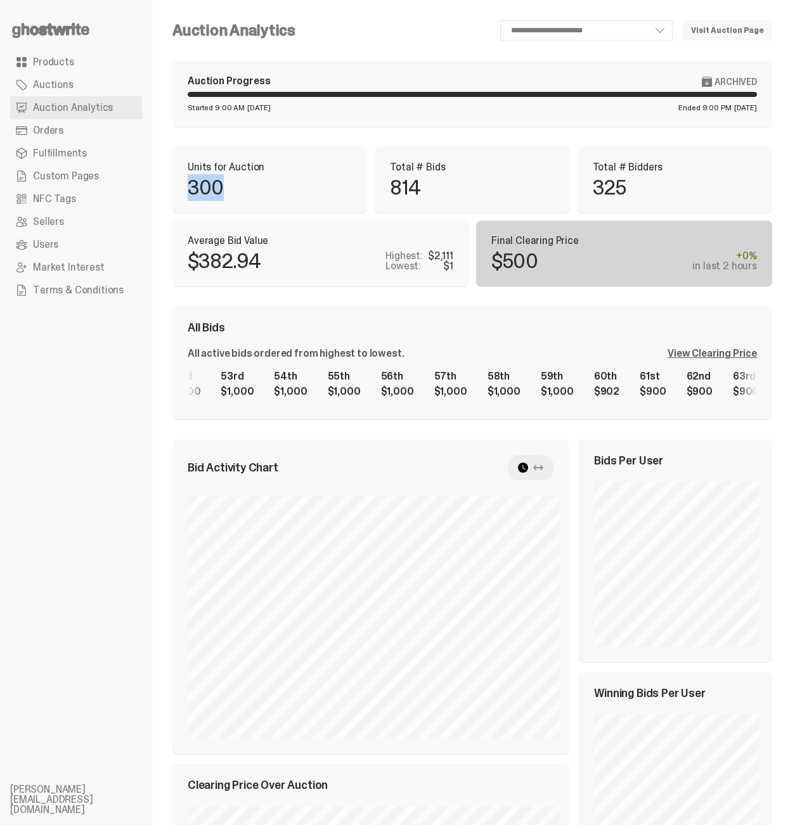
drag, startPoint x: 183, startPoint y: 203, endPoint x: 304, endPoint y: 202, distance: 120.4
click at [300, 201] on div "Units for Auction 300 Total # Bids 814 Total # Bidders 325" at bounding box center [471, 180] width 599 height 66
click at [390, 198] on p "814" at bounding box center [405, 187] width 30 height 20
click at [191, 198] on p "300" at bounding box center [206, 187] width 36 height 20
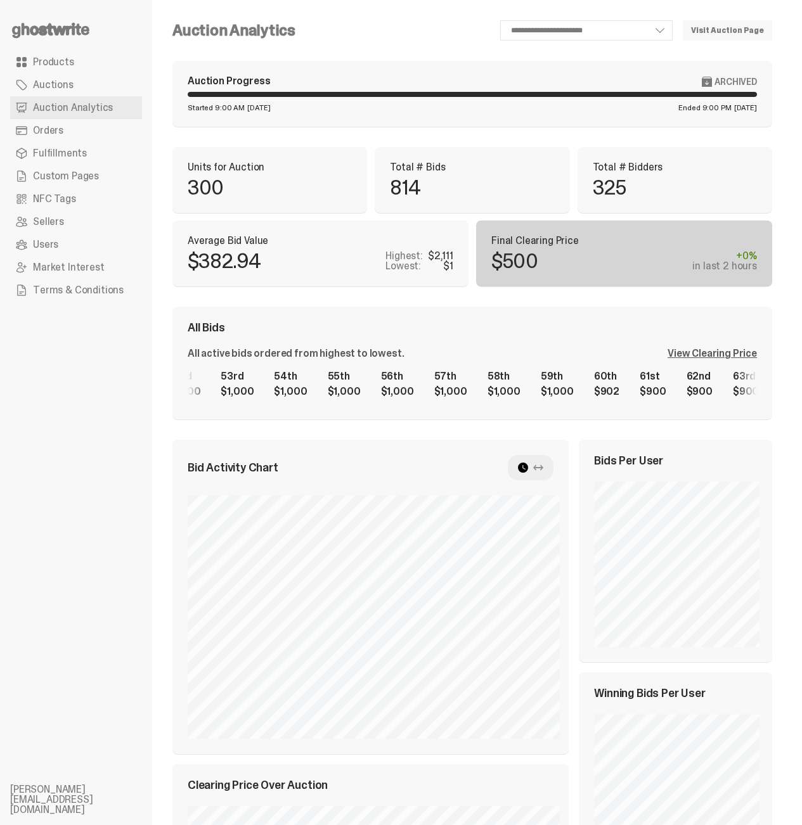
click at [191, 198] on p "300" at bounding box center [206, 187] width 36 height 20
click at [390, 198] on div "814" at bounding box center [472, 187] width 164 height 20
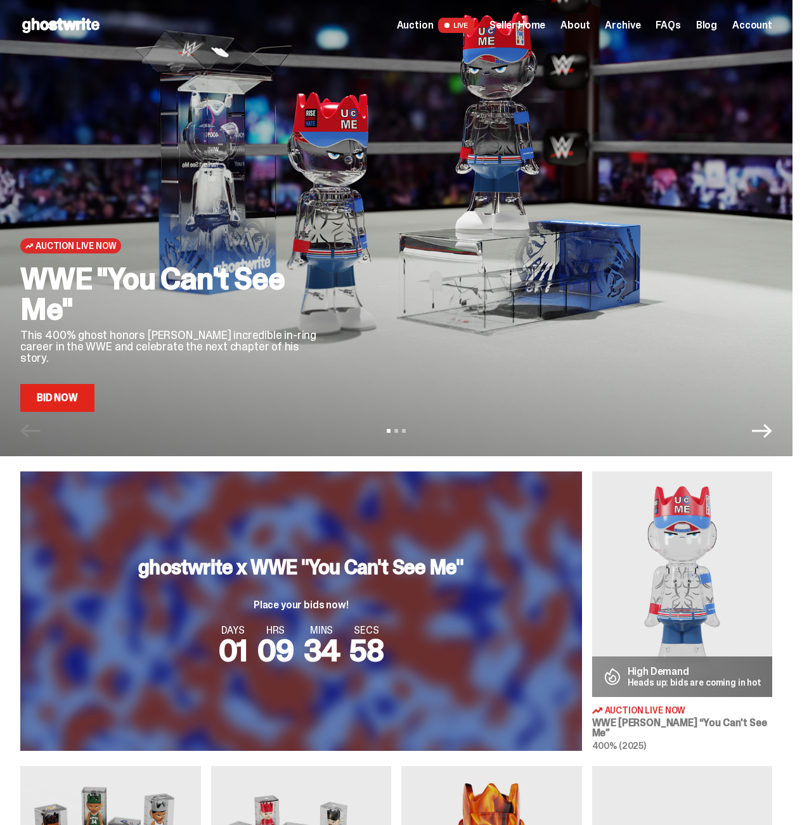
click at [56, 402] on link "Bid Now" at bounding box center [57, 398] width 74 height 28
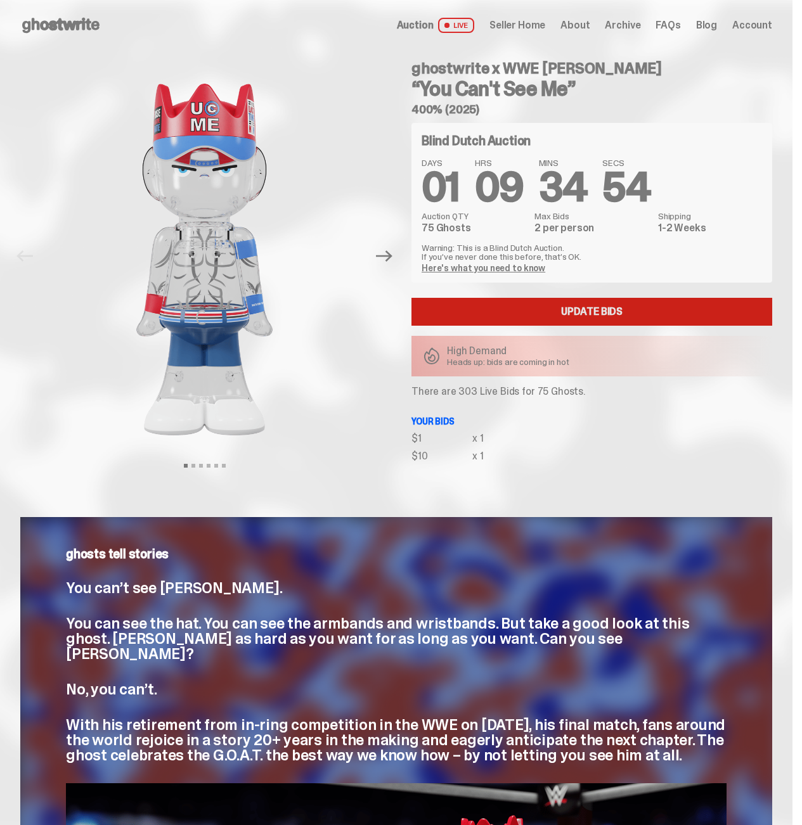
click at [619, 307] on link "Update Bids" at bounding box center [591, 312] width 361 height 28
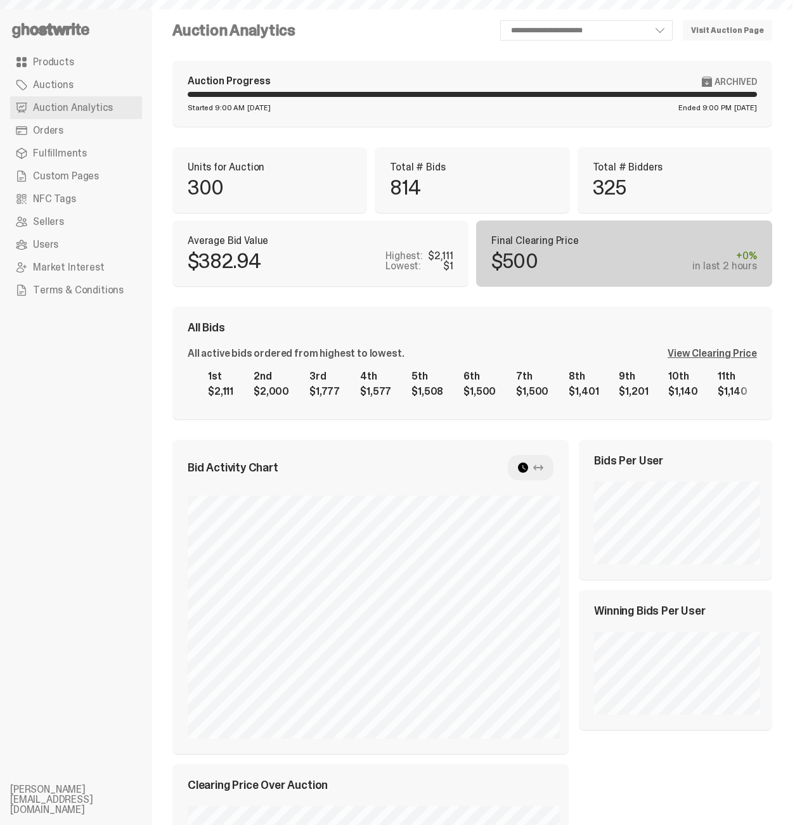
scroll to position [466, 0]
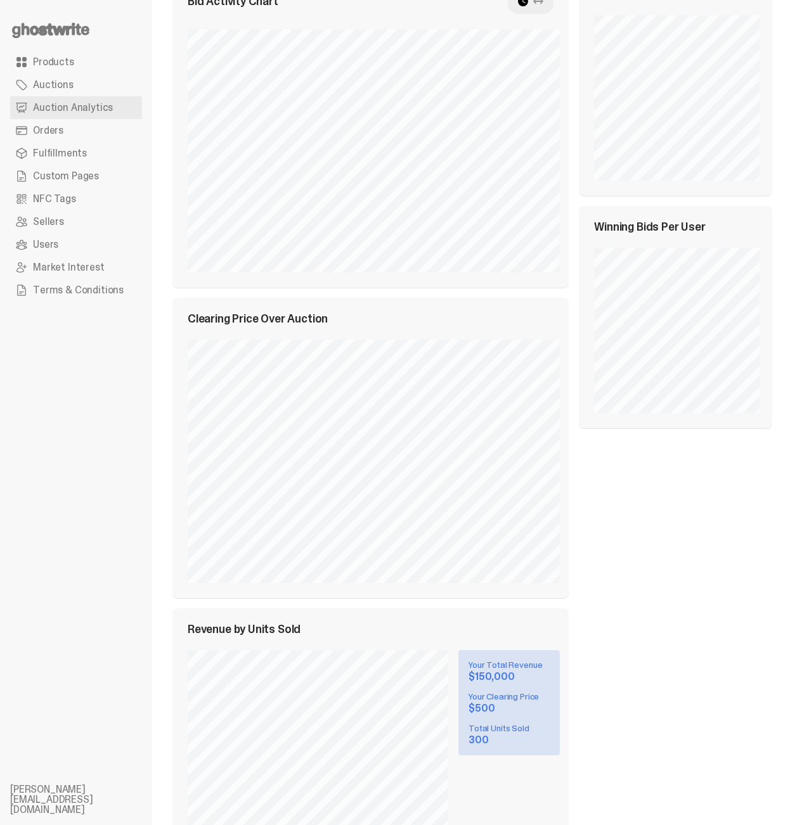
click at [608, 630] on div "Bids Per User Winning Bids Per User" at bounding box center [675, 420] width 193 height 895
click at [675, 632] on div "Bids Per User Winning Bids Per User" at bounding box center [675, 420] width 193 height 895
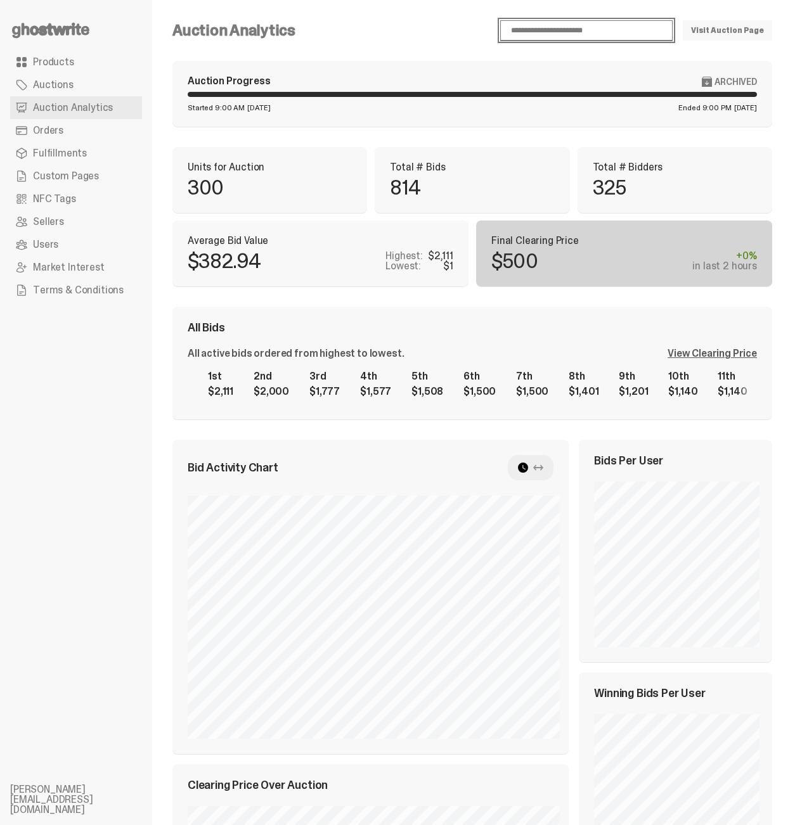
click option "**********" at bounding box center [0, 0] width 0 height 0
select select "**"
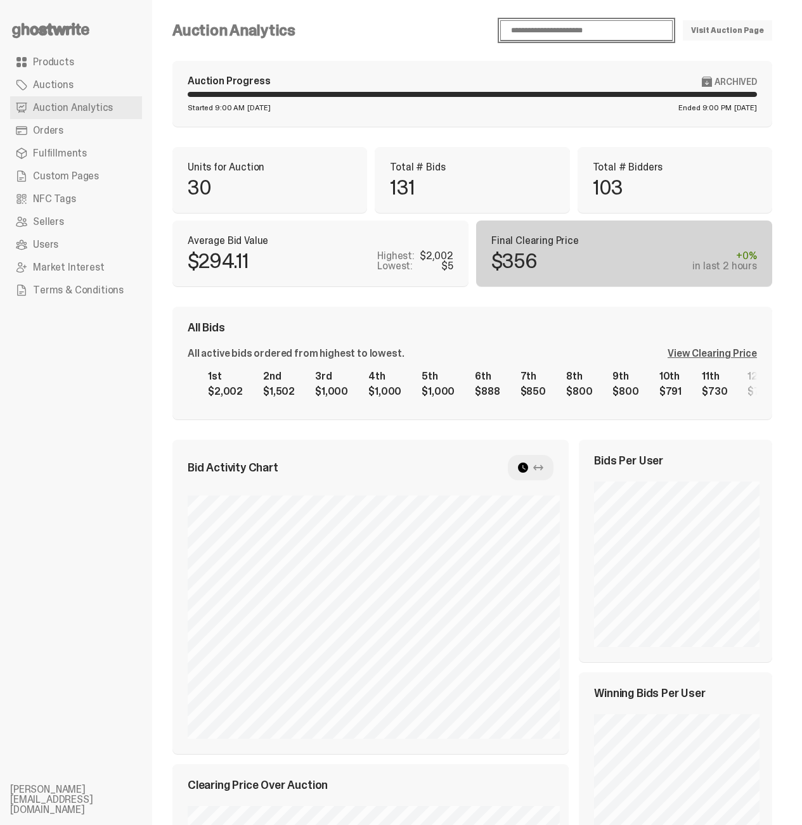
scroll to position [466, 0]
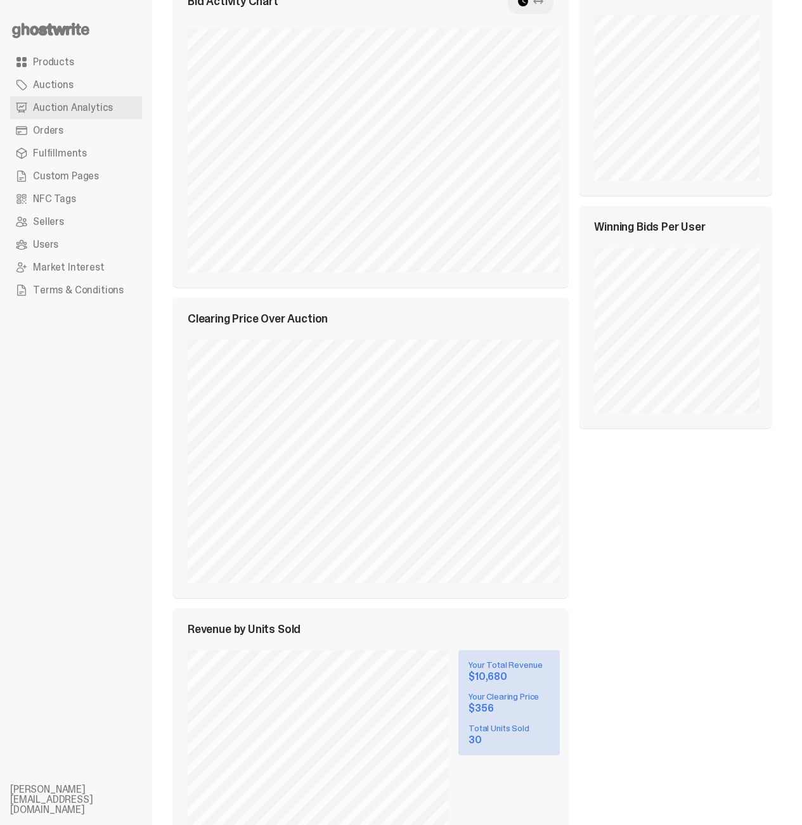
drag, startPoint x: 487, startPoint y: 676, endPoint x: 503, endPoint y: 675, distance: 16.5
click at [503, 735] on div "30" at bounding box center [508, 740] width 81 height 10
click at [502, 735] on div "30" at bounding box center [508, 740] width 81 height 10
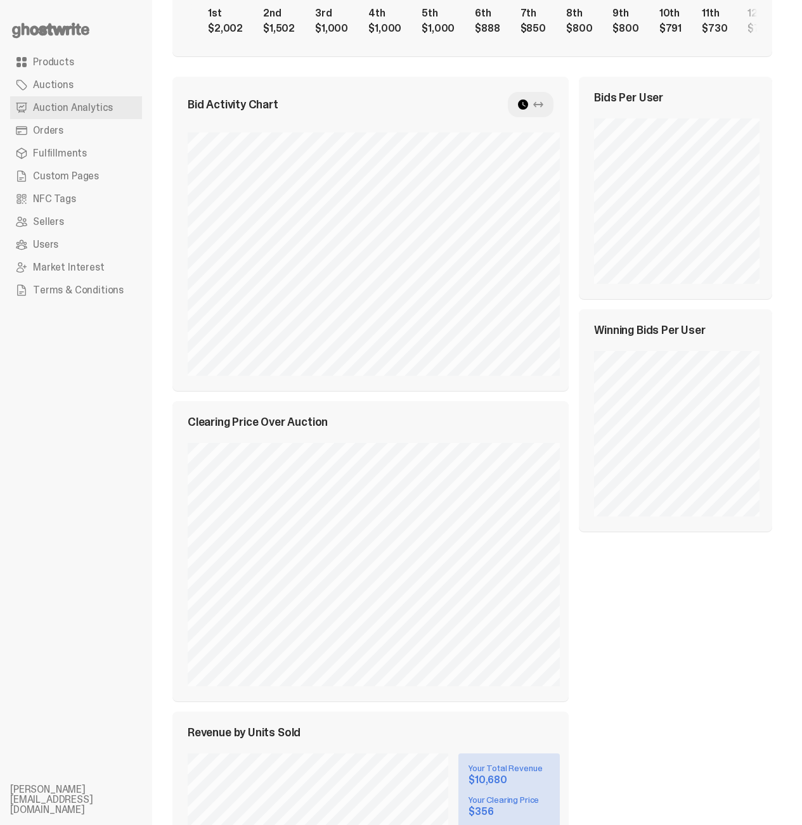
scroll to position [0, 0]
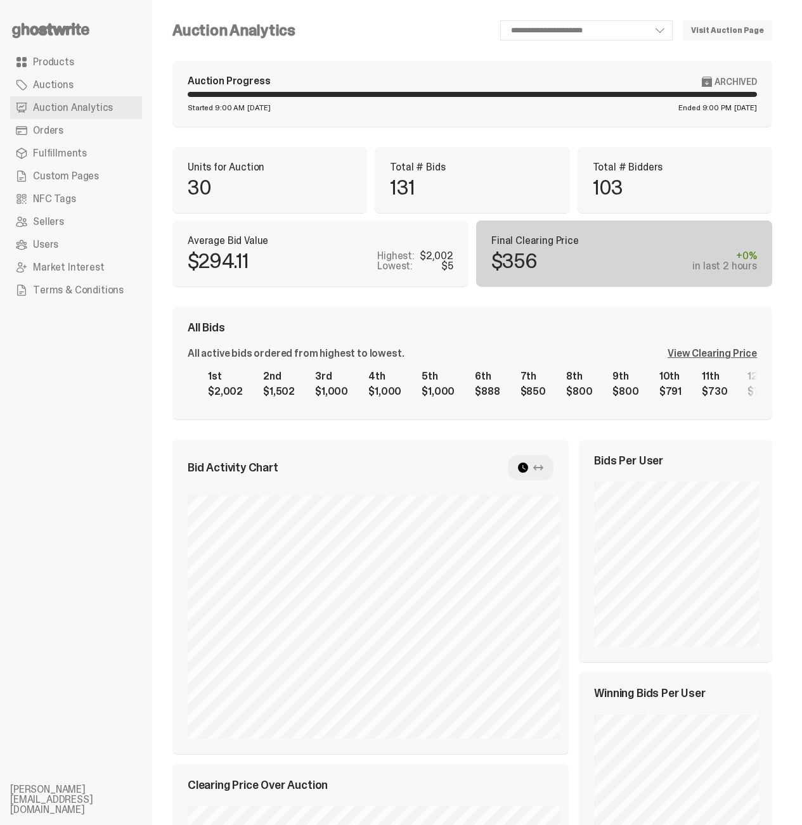
click at [731, 33] on link "Visit Auction Page" at bounding box center [726, 30] width 89 height 20
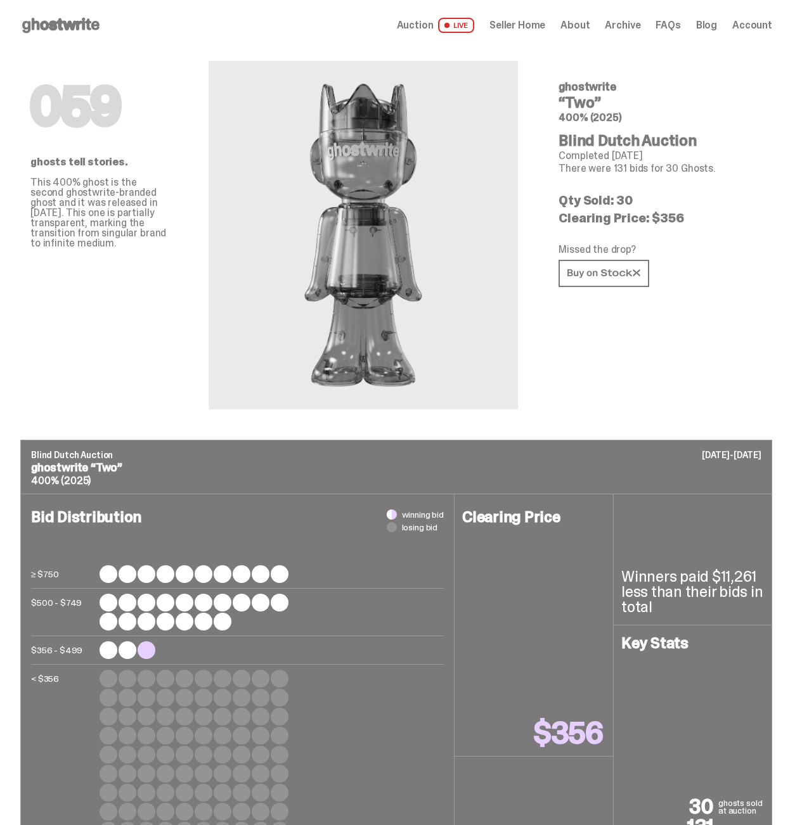
scroll to position [406, 0]
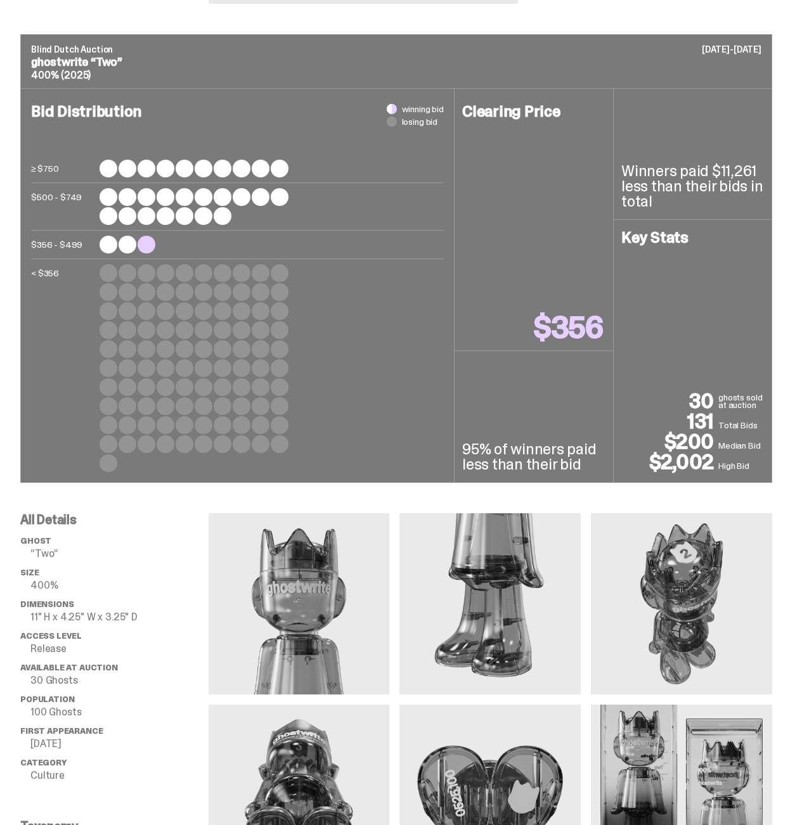
drag, startPoint x: 674, startPoint y: 501, endPoint x: 760, endPoint y: 511, distance: 86.7
click at [762, 472] on div "30 ghosts sold at auction 131 Total Bids $200 Median Bid $2,002 High Bid" at bounding box center [692, 431] width 143 height 81
click at [739, 472] on p "High Bid" at bounding box center [741, 465] width 46 height 13
drag, startPoint x: 709, startPoint y: 528, endPoint x: 599, endPoint y: 533, distance: 110.3
click at [599, 482] on div "Clearing Price $356 95% of winners paid less than their bid Winners paid $11,26…" at bounding box center [612, 285] width 317 height 393
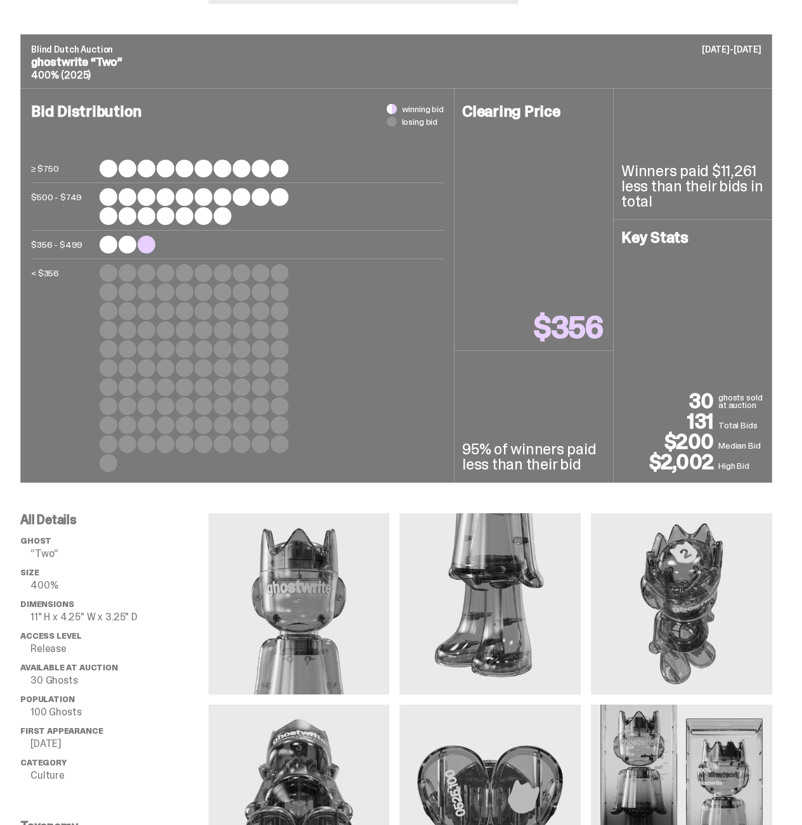
click at [627, 391] on div "Key Stats" at bounding box center [692, 310] width 143 height 161
drag, startPoint x: 651, startPoint y: 239, endPoint x: 764, endPoint y: 286, distance: 122.4
click at [764, 285] on div "Winners paid $11,261 less than their bids in total Key Stats 30 ghosts sold at …" at bounding box center [692, 285] width 158 height 393
click at [760, 291] on div "Key Stats 30 ghosts sold at auction 131 Total Bids $200 Median Bid $2,002 High …" at bounding box center [692, 351] width 158 height 262
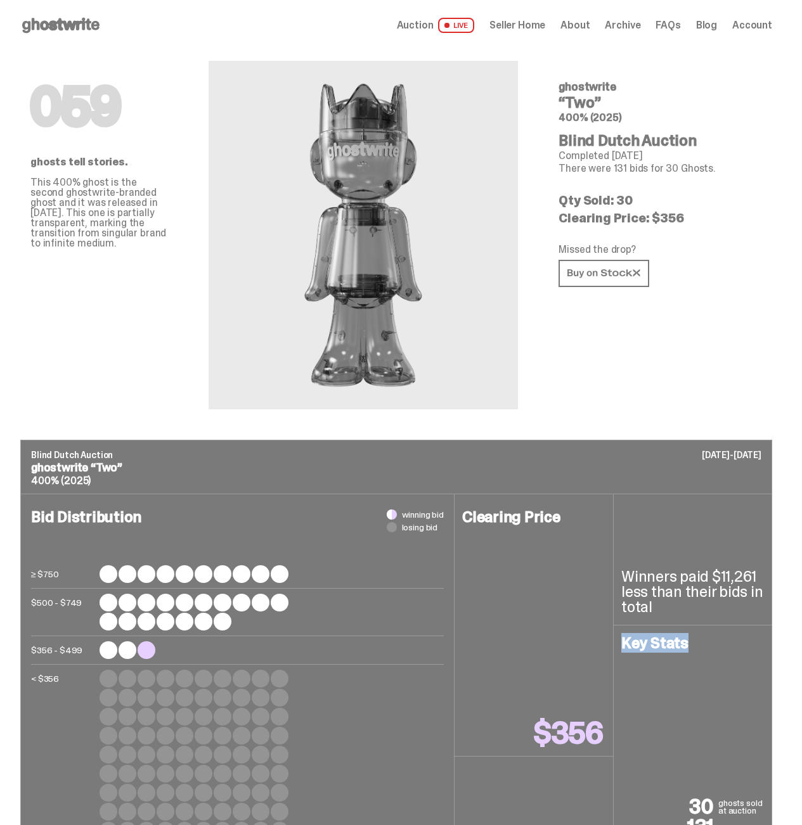
click at [545, 30] on span "Seller Home" at bounding box center [517, 25] width 56 height 10
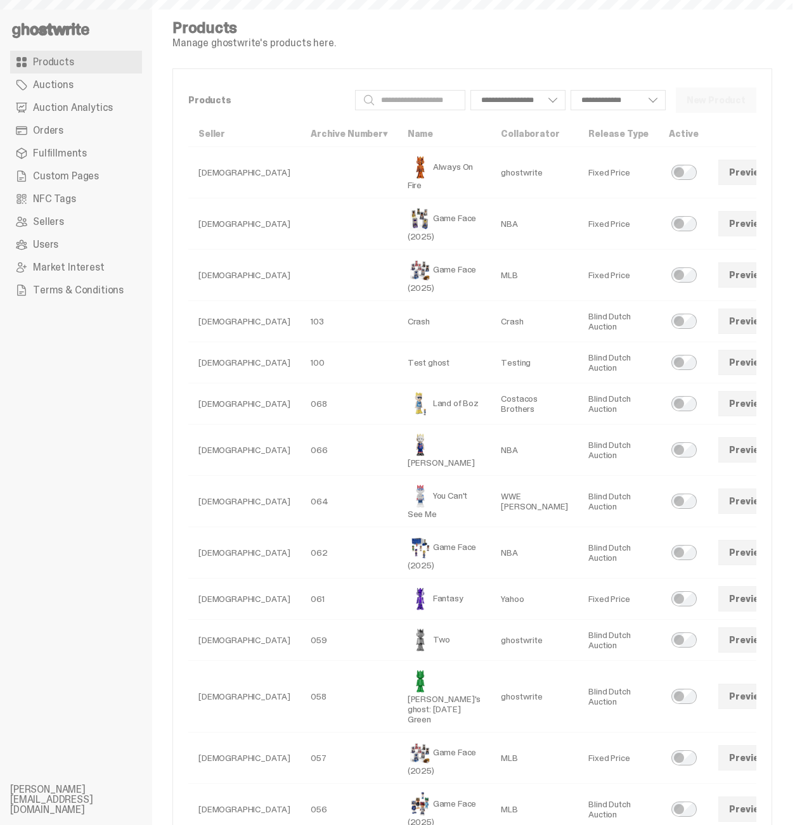
select select
click at [789, 229] on span at bounding box center [794, 224] width 10 height 10
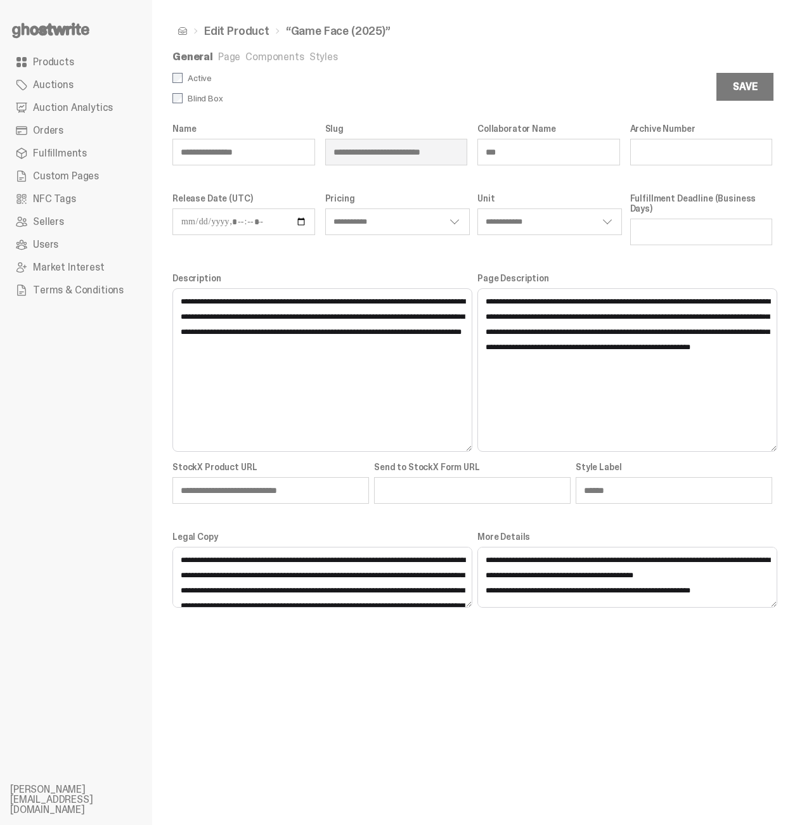
click at [272, 53] on link "Components" at bounding box center [274, 56] width 58 height 13
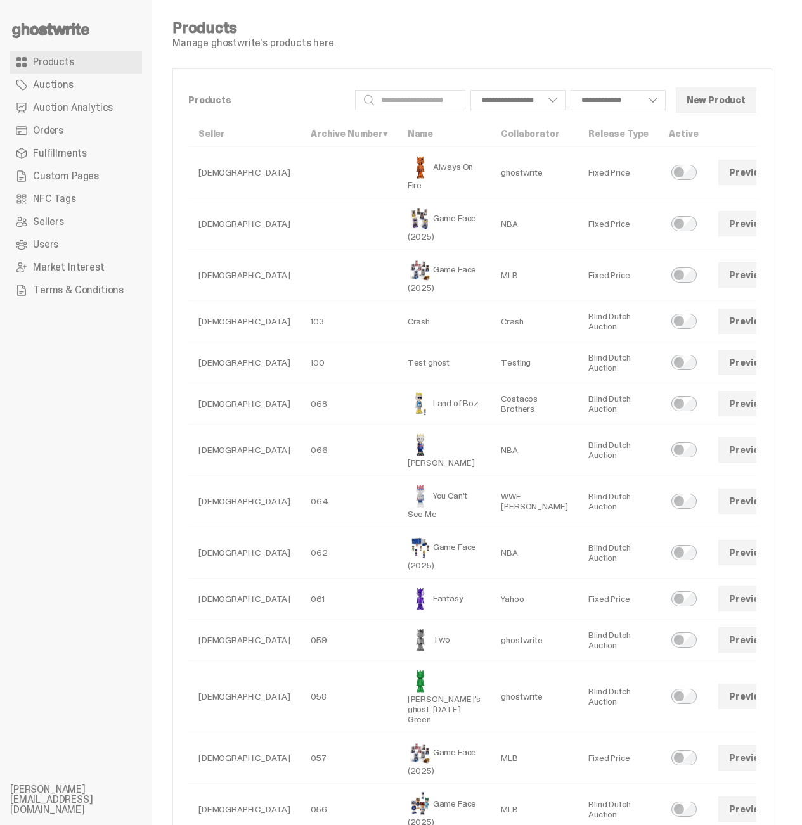
click at [781, 278] on link at bounding box center [793, 274] width 25 height 25
click at [789, 558] on span at bounding box center [794, 552] width 10 height 10
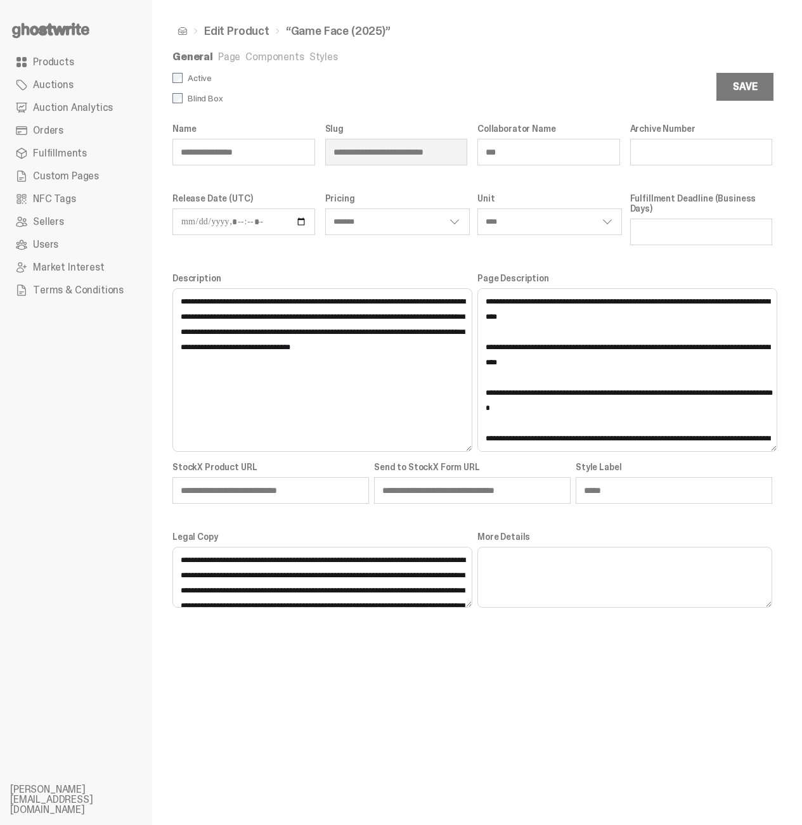
click at [274, 54] on link "Components" at bounding box center [274, 56] width 58 height 13
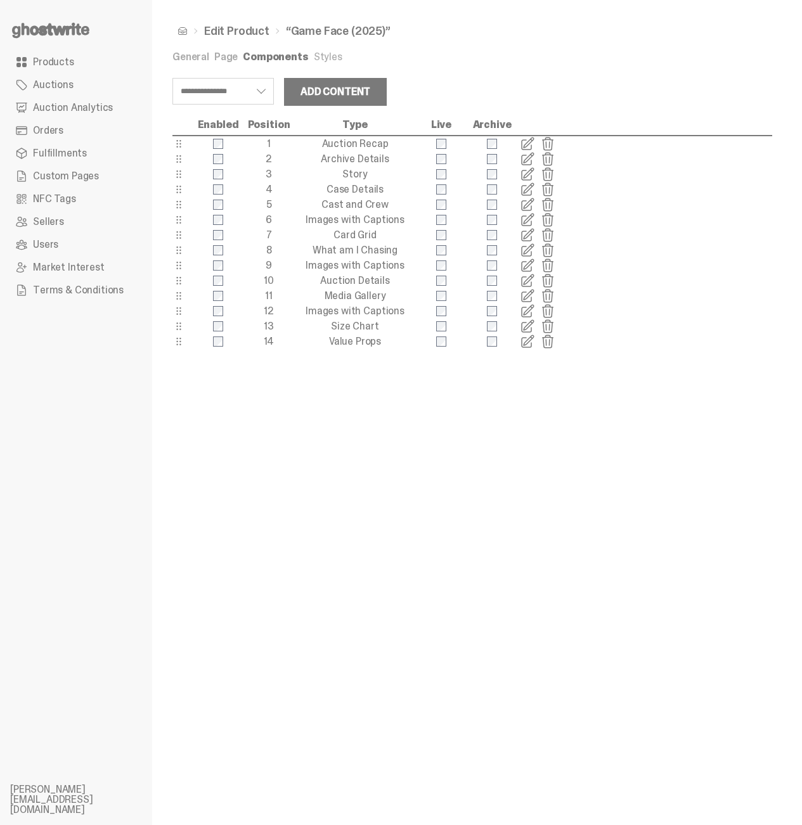
click at [525, 146] on span at bounding box center [527, 143] width 15 height 15
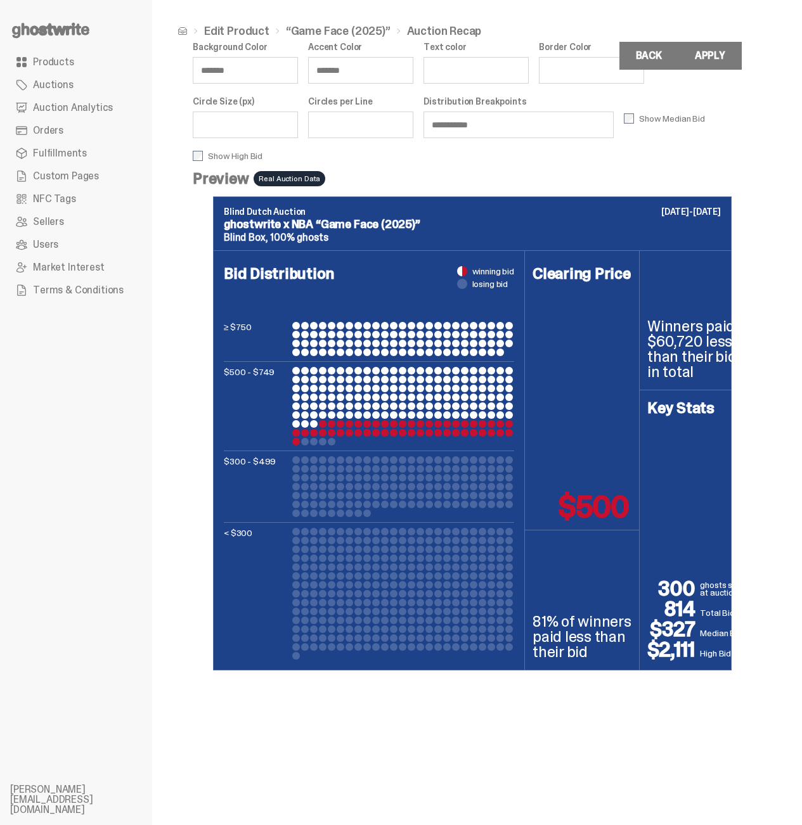
drag, startPoint x: 222, startPoint y: 179, endPoint x: 177, endPoint y: 176, distance: 45.1
click at [423, 138] on input "**********" at bounding box center [518, 125] width 190 height 27
type input "**********"
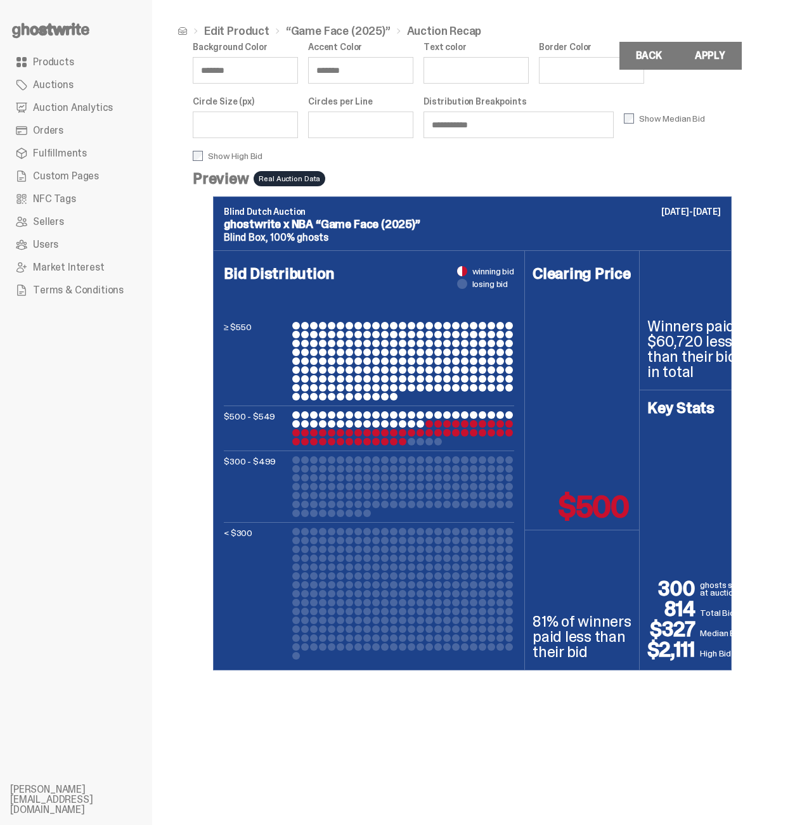
click at [298, 123] on input "**" at bounding box center [245, 125] width 105 height 27
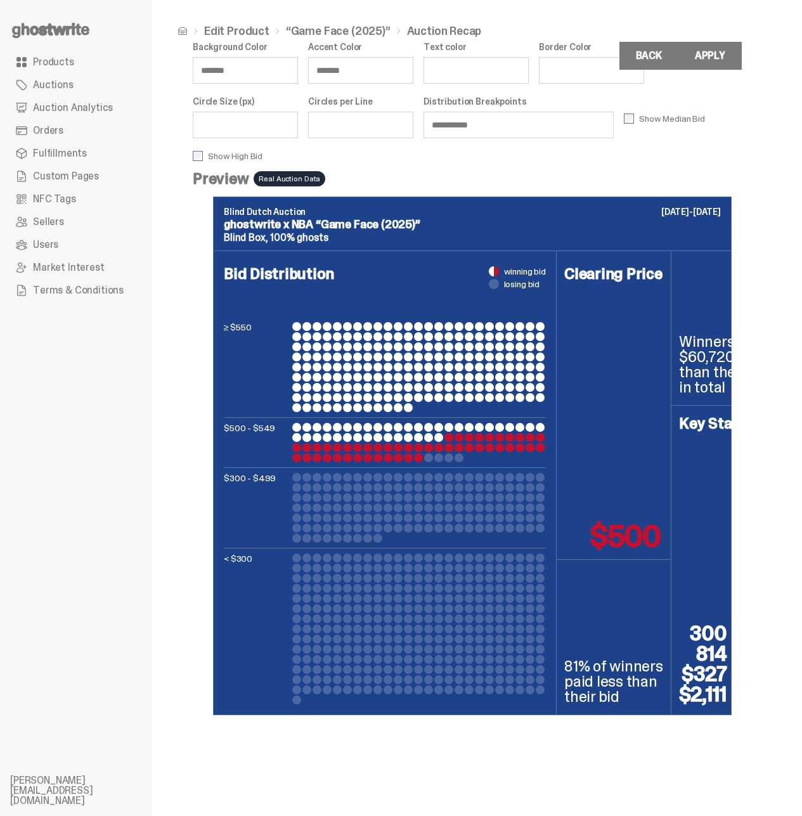
click at [298, 123] on input "**" at bounding box center [245, 125] width 105 height 27
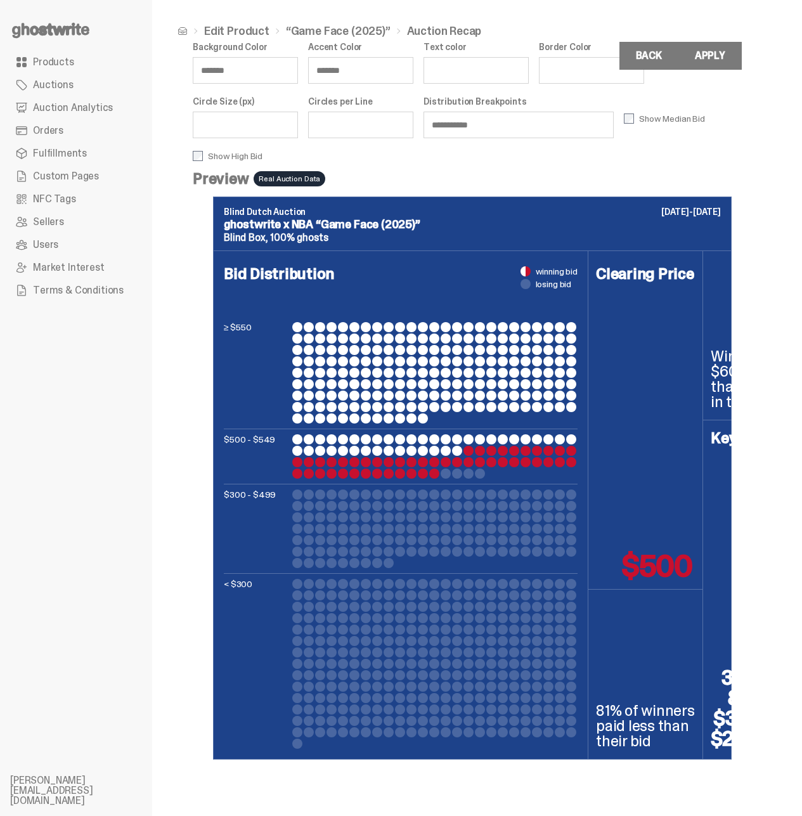
click at [298, 129] on input "**" at bounding box center [245, 125] width 105 height 27
type input "**"
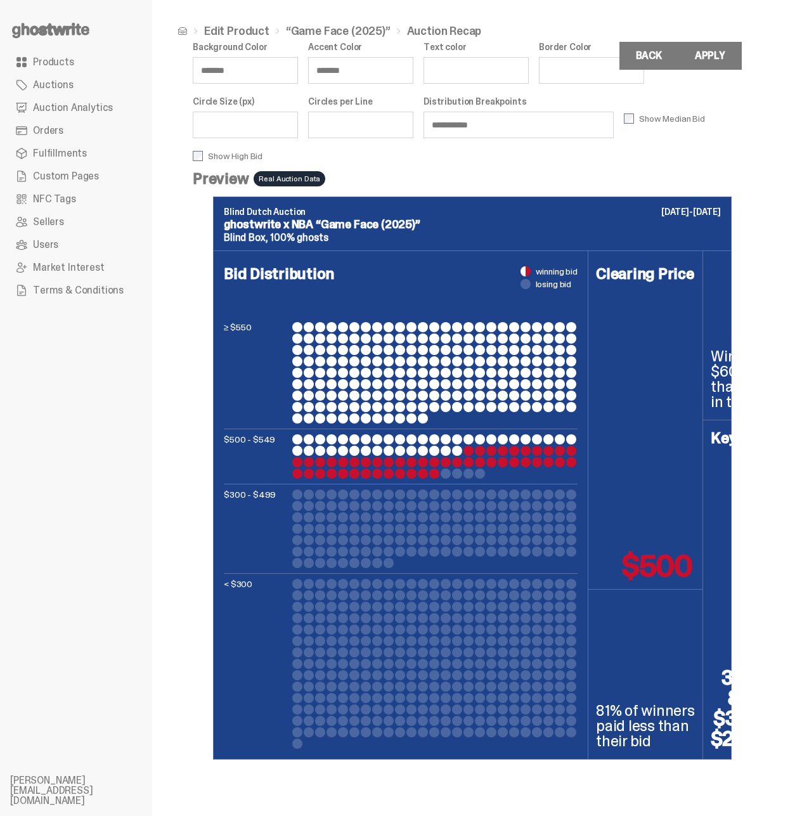
click at [298, 128] on input "**" at bounding box center [245, 125] width 105 height 27
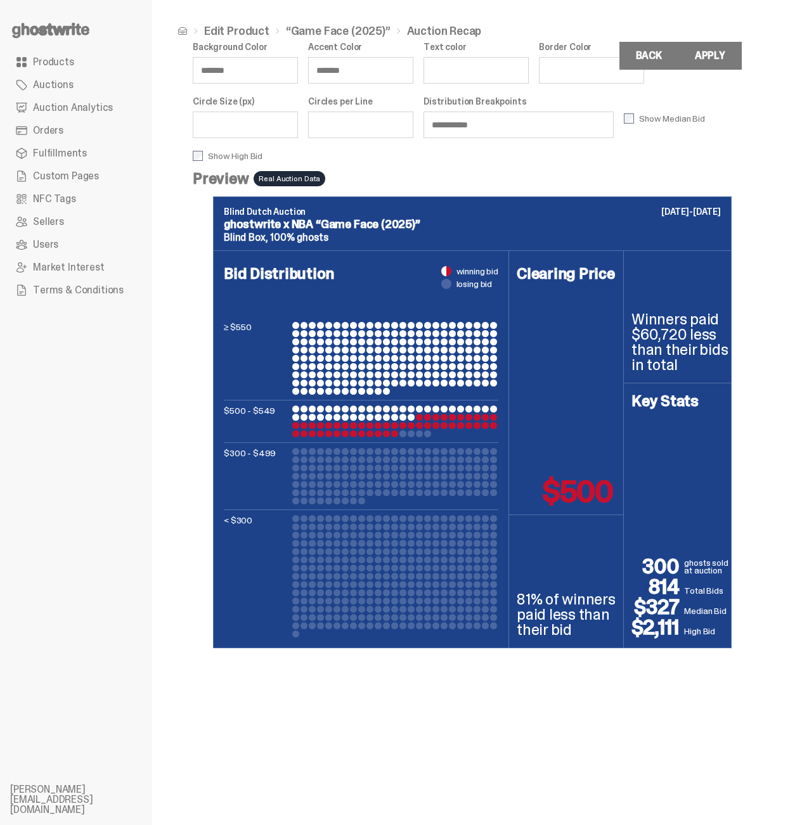
click at [528, 65] on input "Text color" at bounding box center [475, 70] width 105 height 27
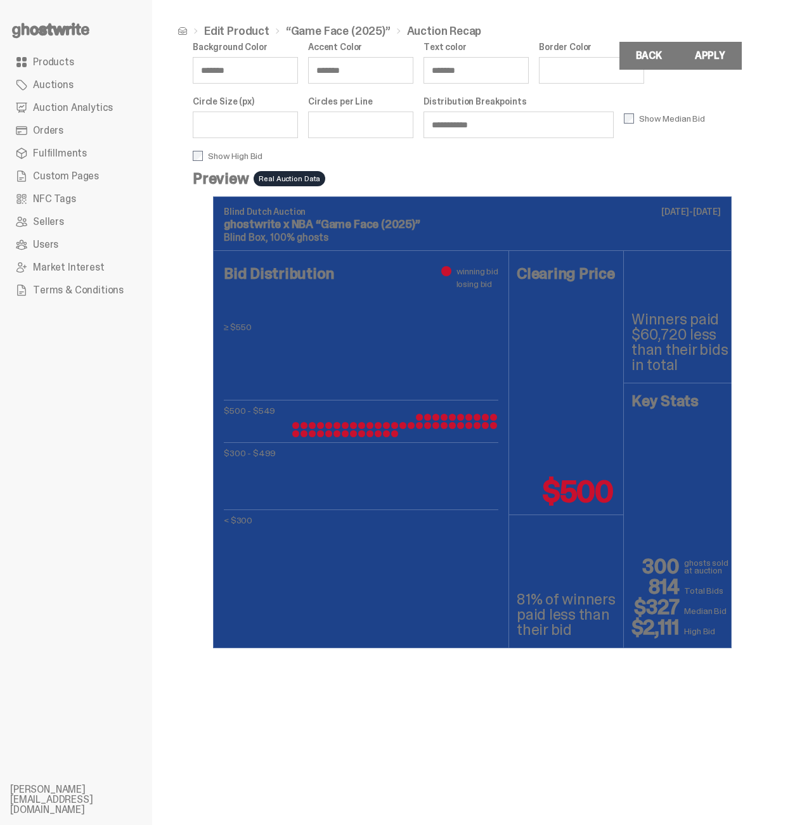
type input "******"
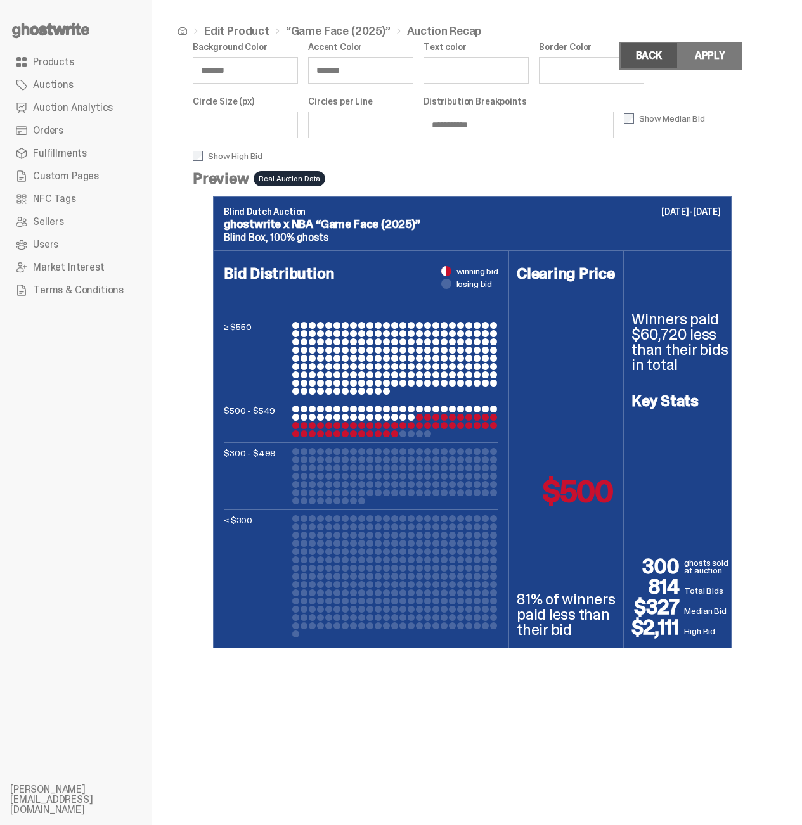
click at [652, 53] on link "Back" at bounding box center [648, 56] width 59 height 28
